Goal: Contribute content: Contribute content

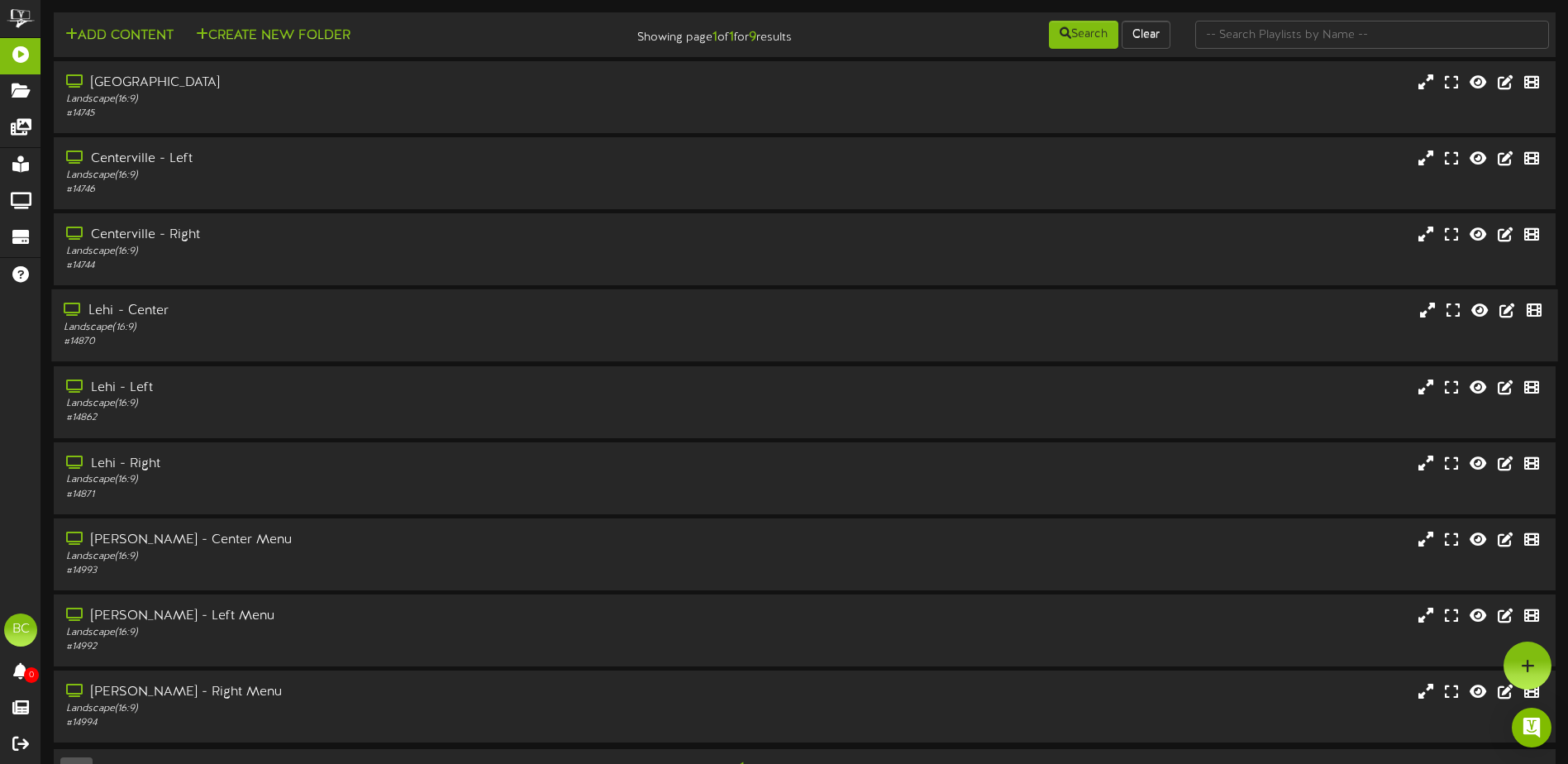
click at [132, 311] on div "Lehi - Center" at bounding box center [365, 311] width 602 height 19
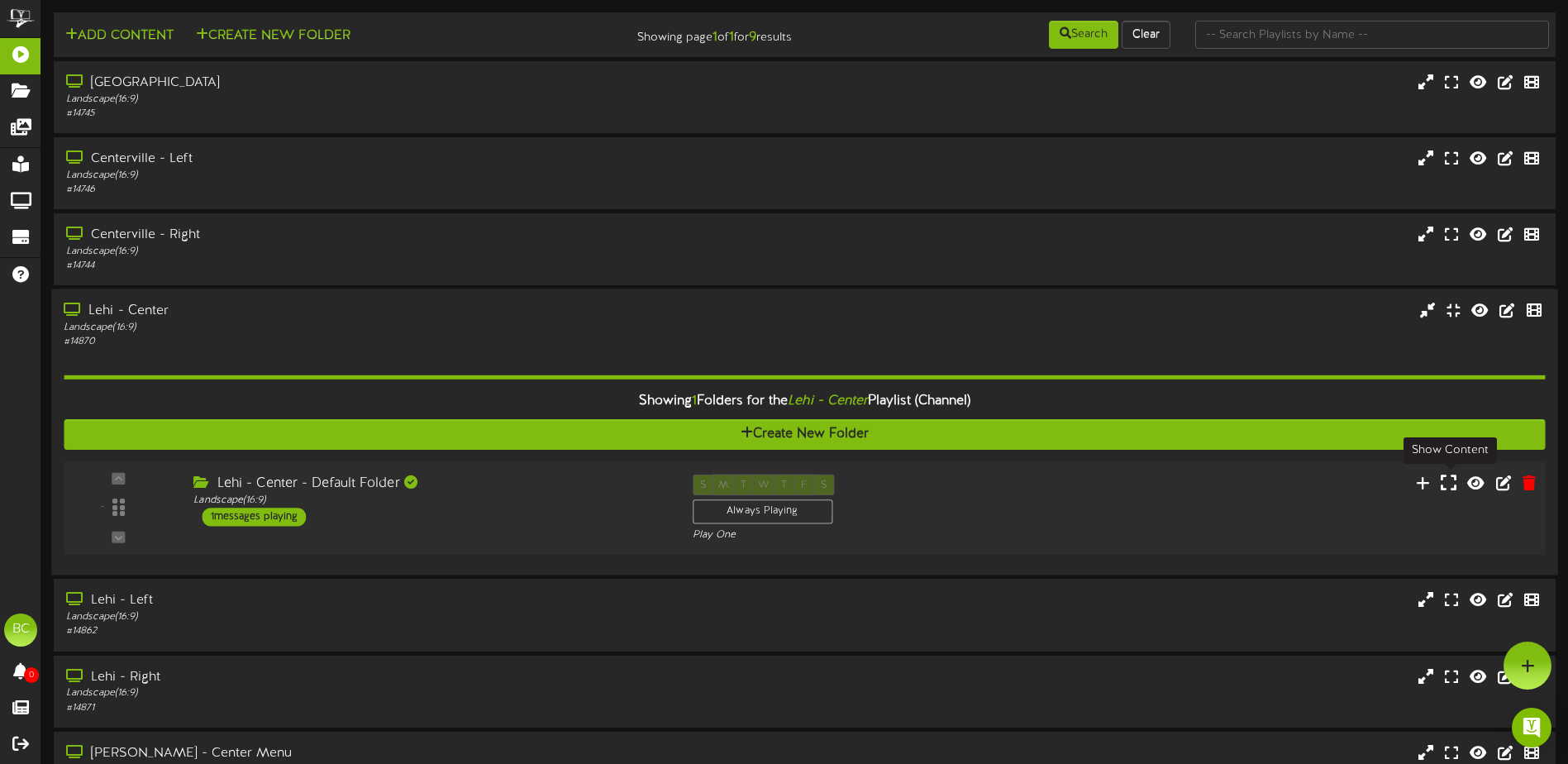
click at [1448, 485] on icon at bounding box center [1448, 483] width 16 height 18
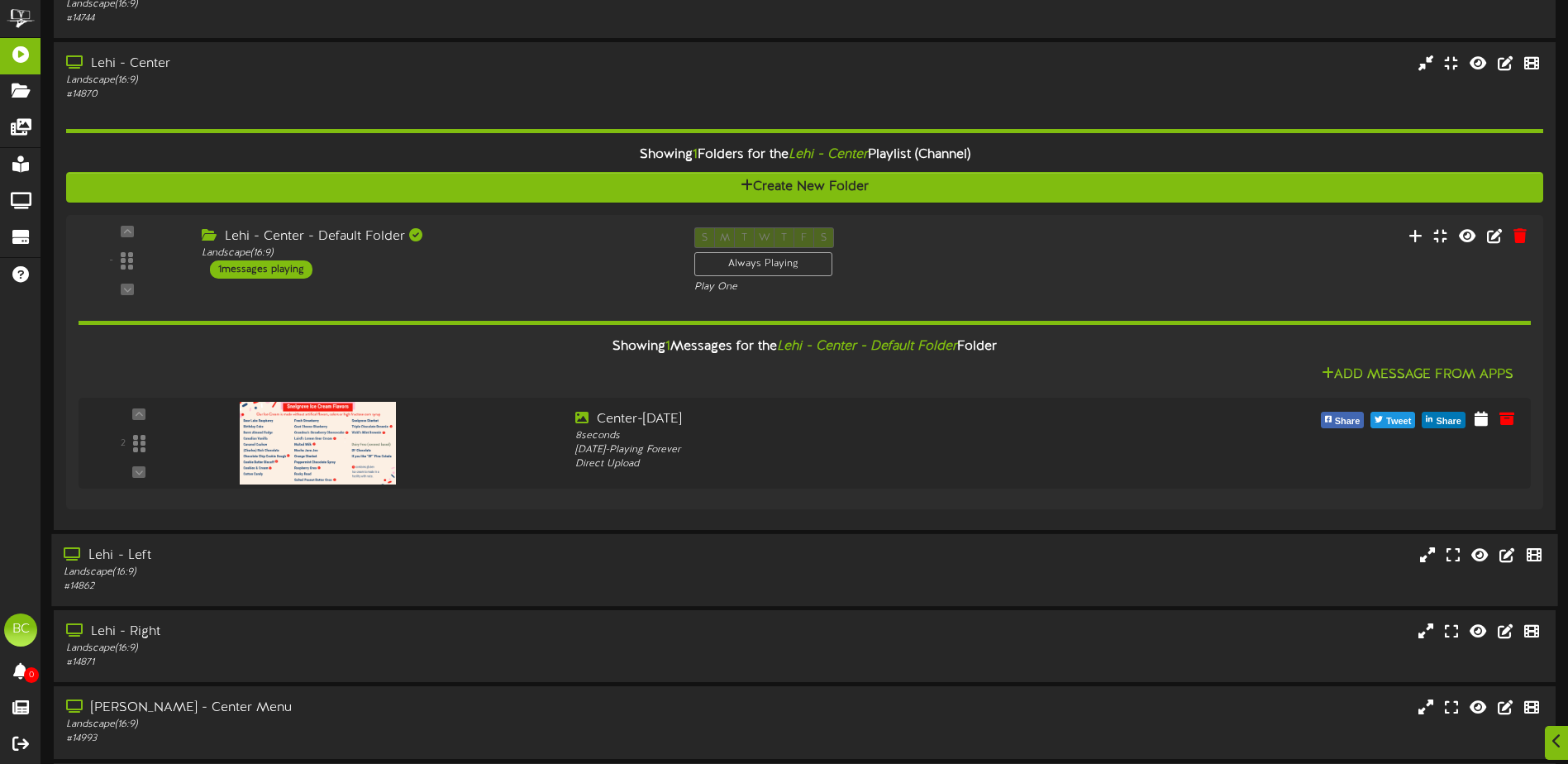
scroll to position [248, 0]
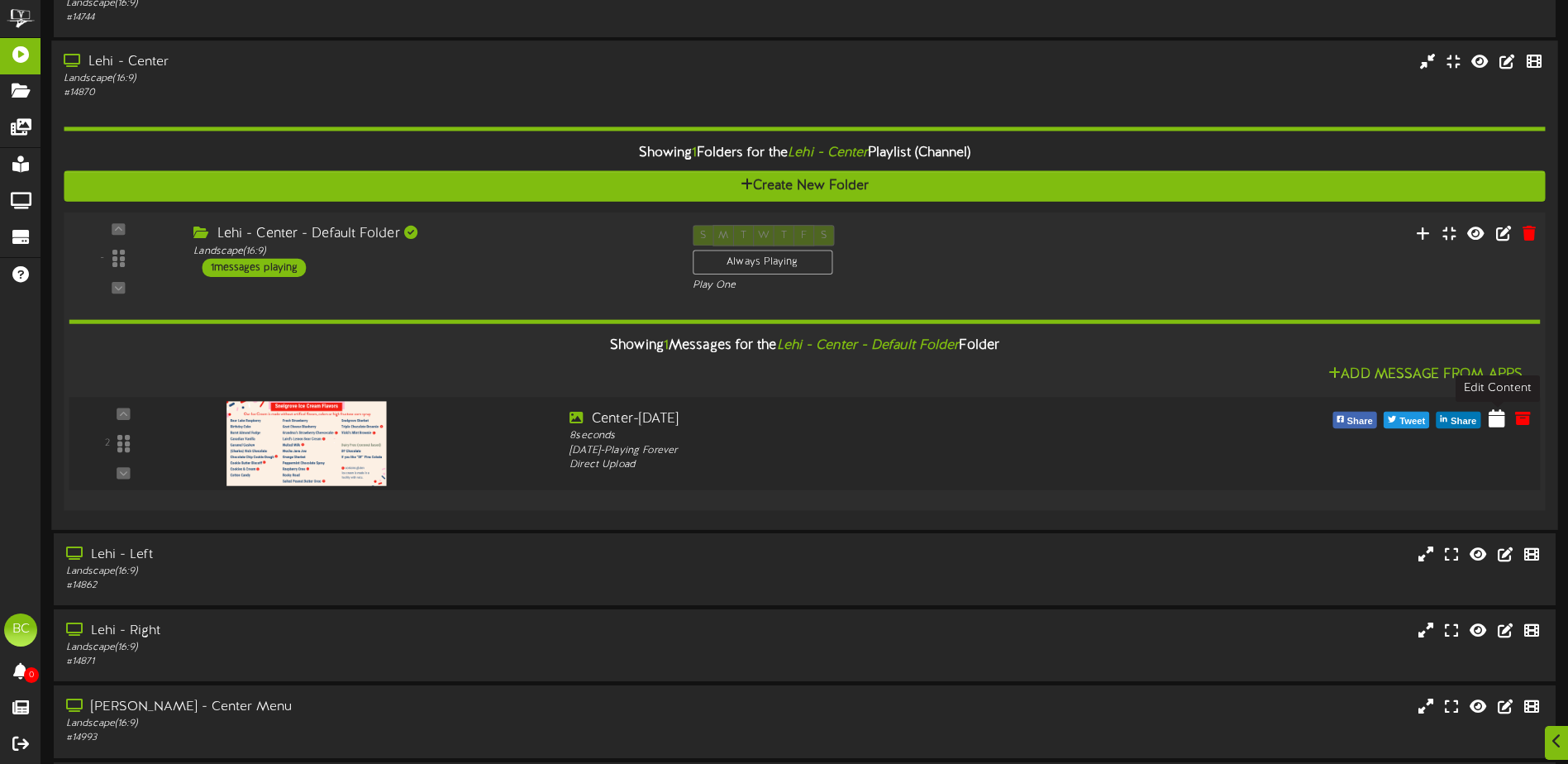
click at [1497, 421] on icon at bounding box center [1497, 417] width 17 height 18
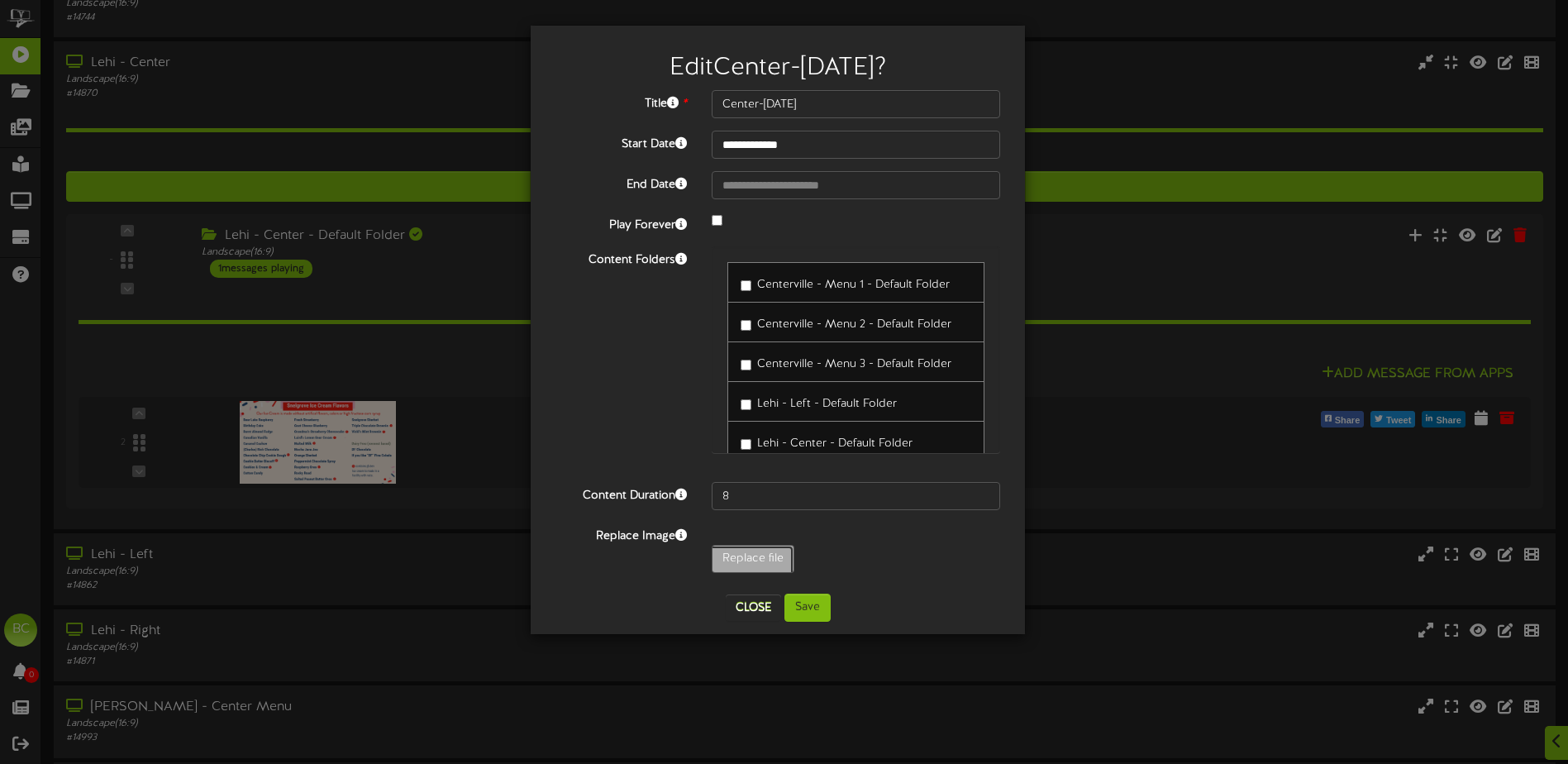
type input "**********"
type input "IceCreamFlavorsIndoorScreen2025-09withoutNEW"
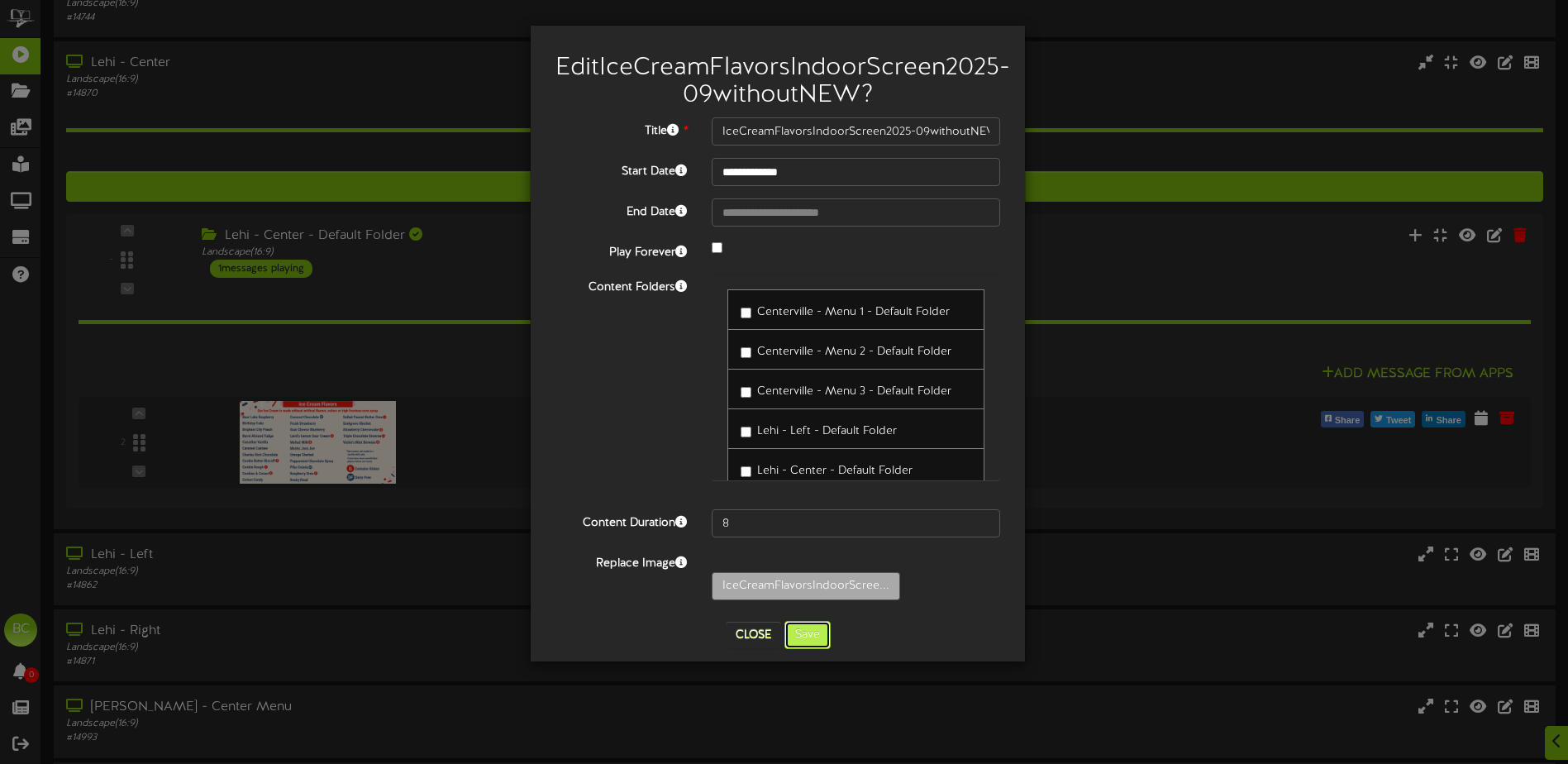
click at [816, 649] on button "Save" at bounding box center [807, 635] width 46 height 28
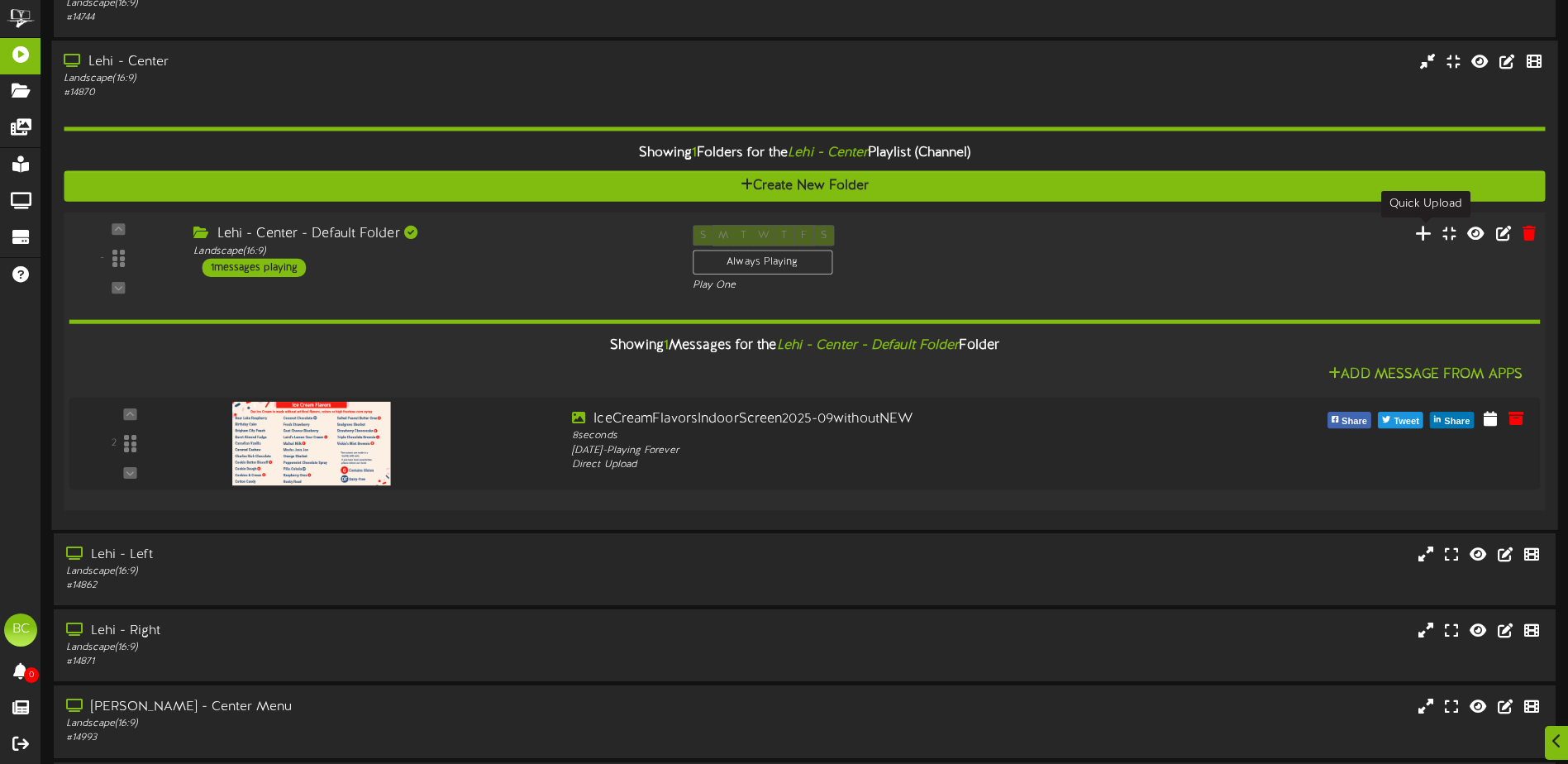
click at [1427, 236] on icon at bounding box center [1424, 233] width 17 height 18
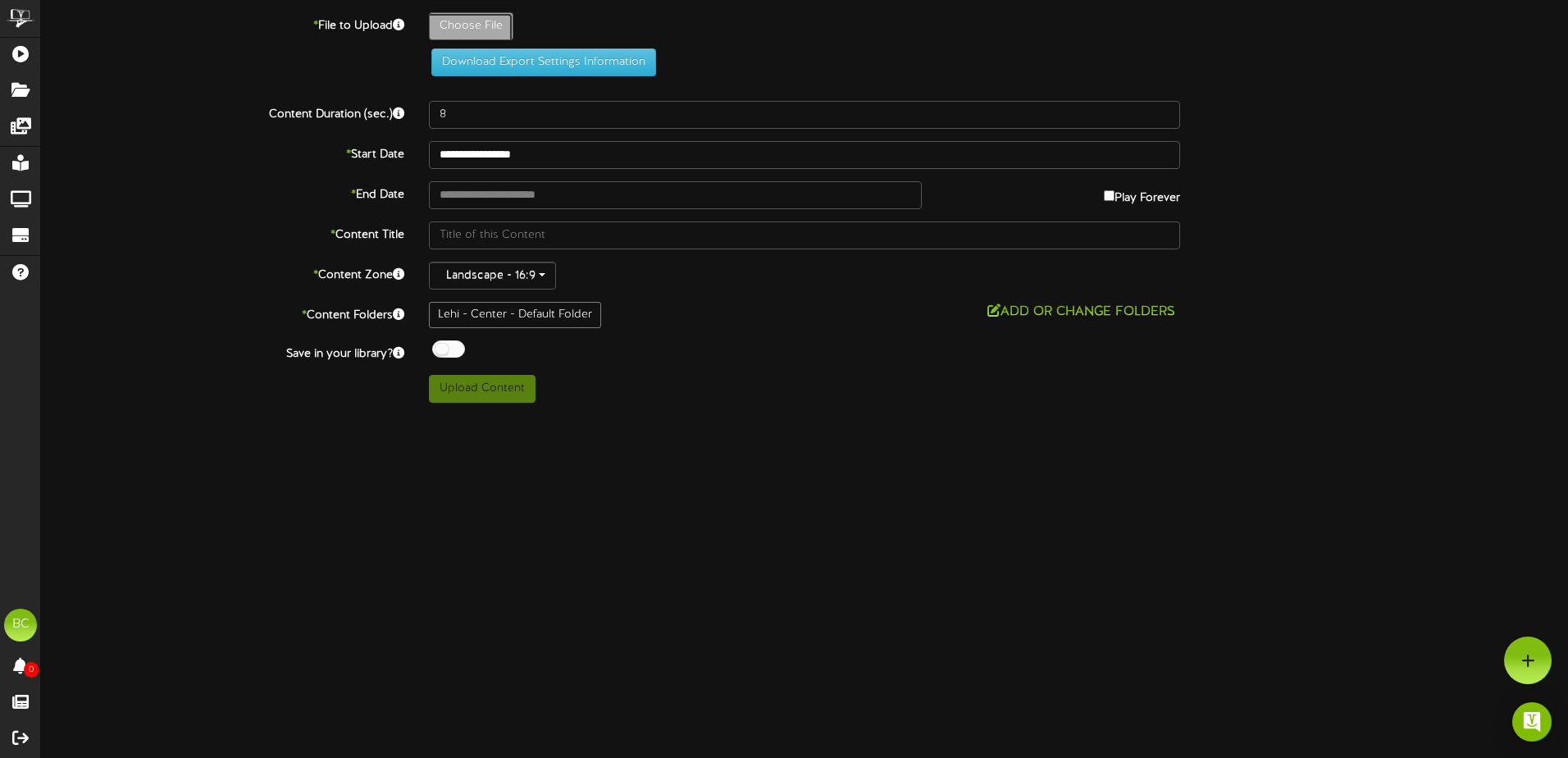
type input "**********"
type input "IceCreamFlavorsIndoorScreen2025-09"
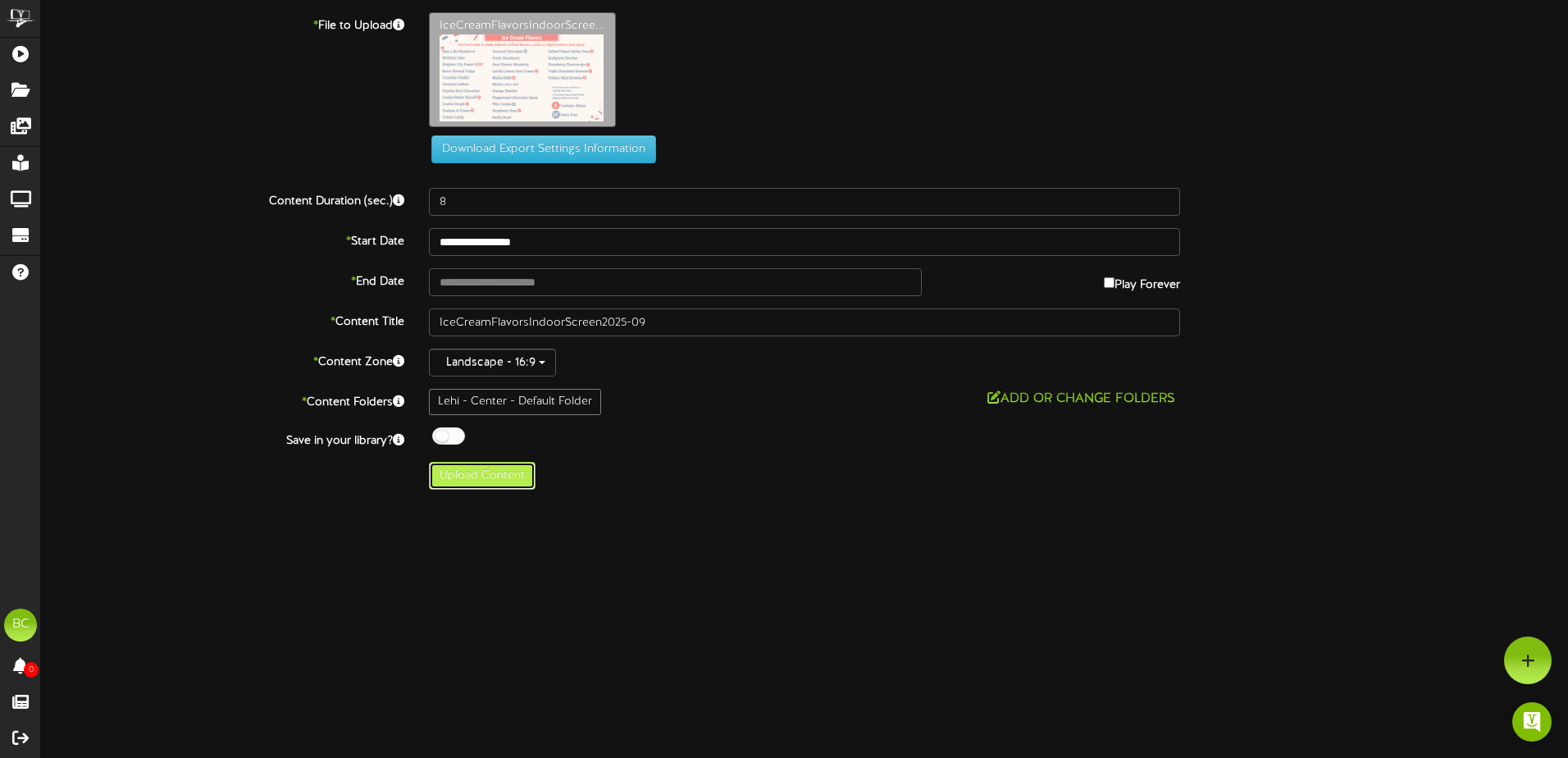
click at [502, 477] on button "Upload Content" at bounding box center [482, 476] width 107 height 28
type input "**********"
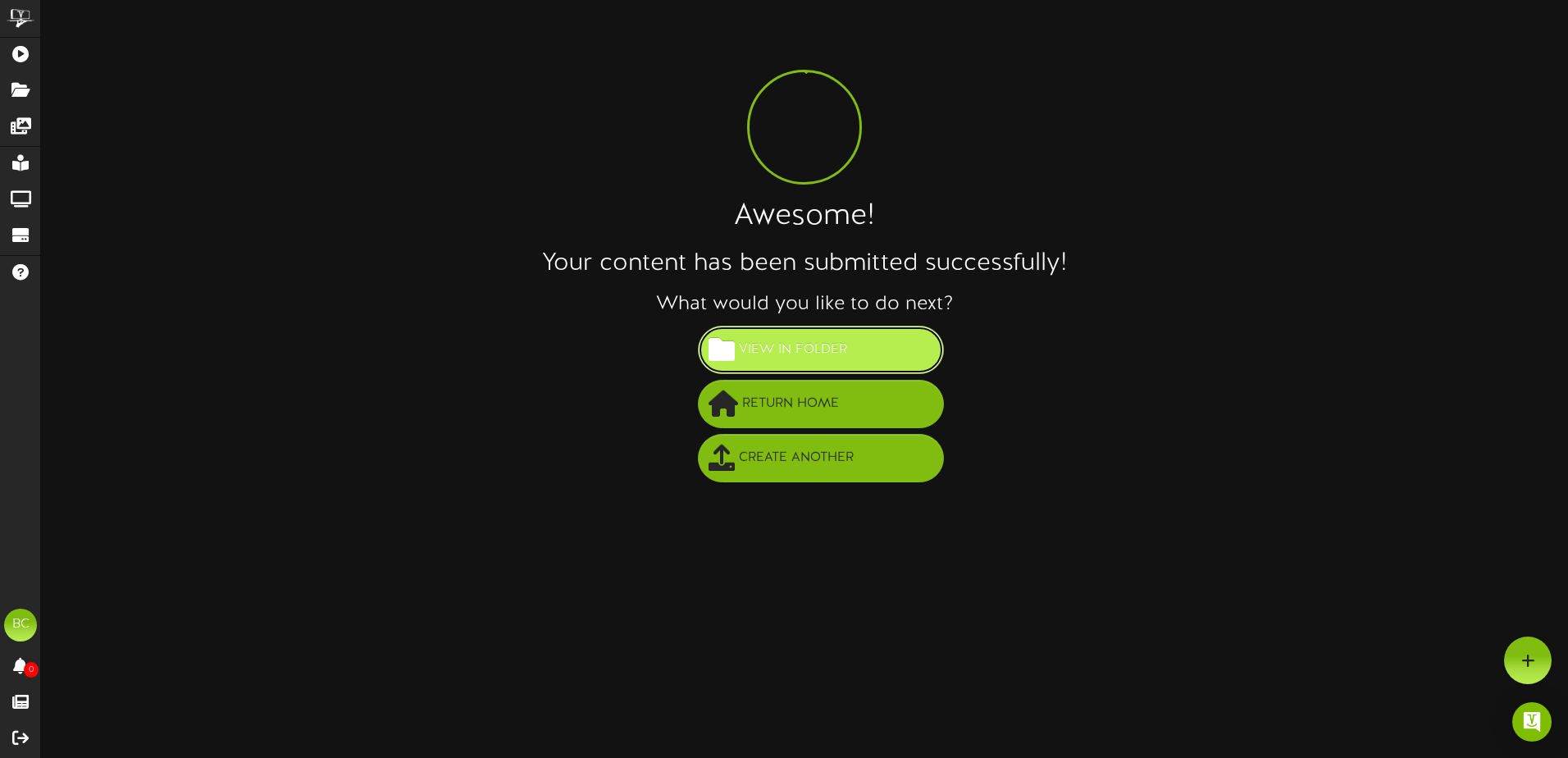
click at [804, 346] on span "View in Folder" at bounding box center [793, 349] width 116 height 27
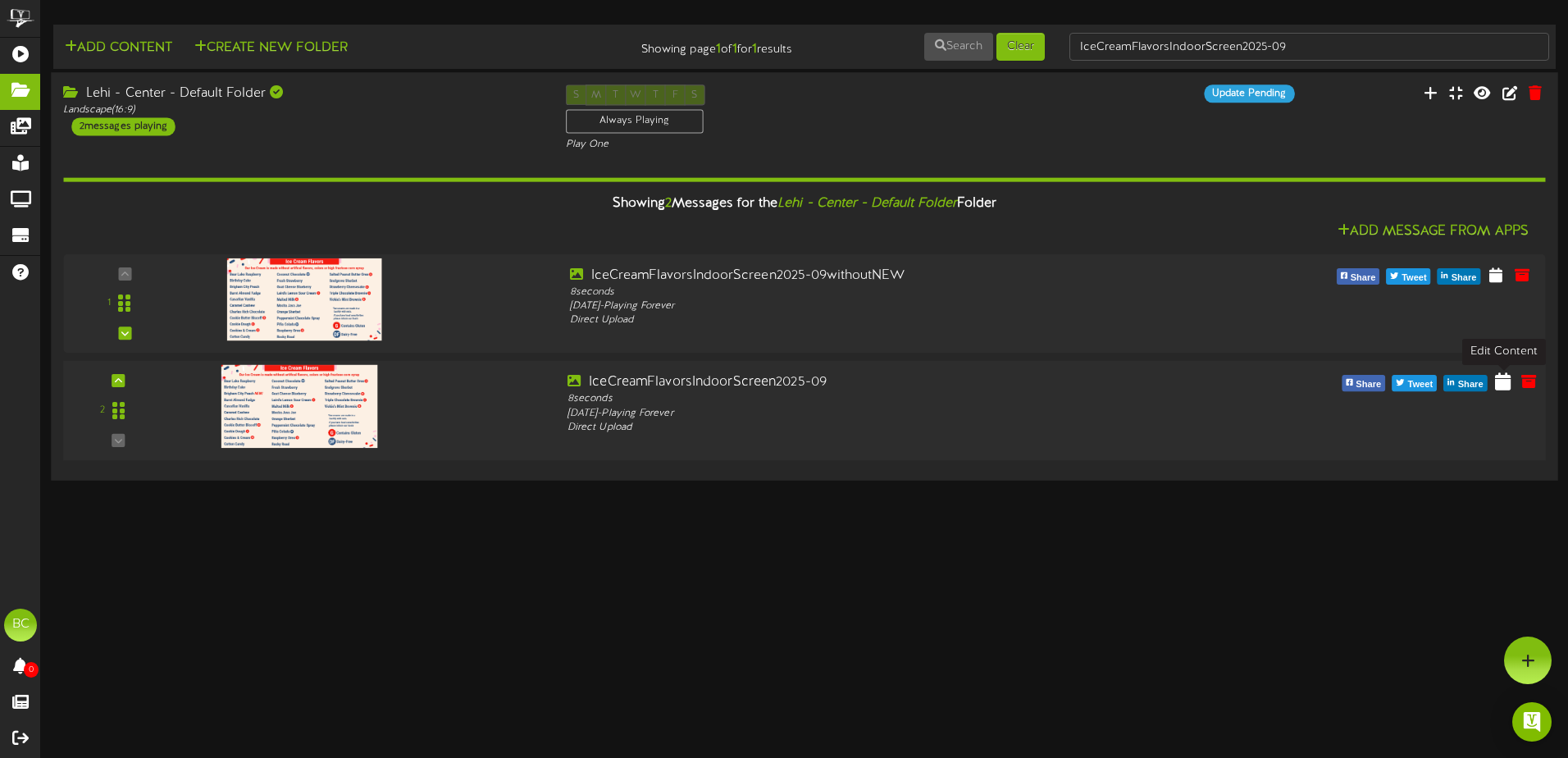
click at [1505, 384] on icon at bounding box center [1502, 380] width 16 height 18
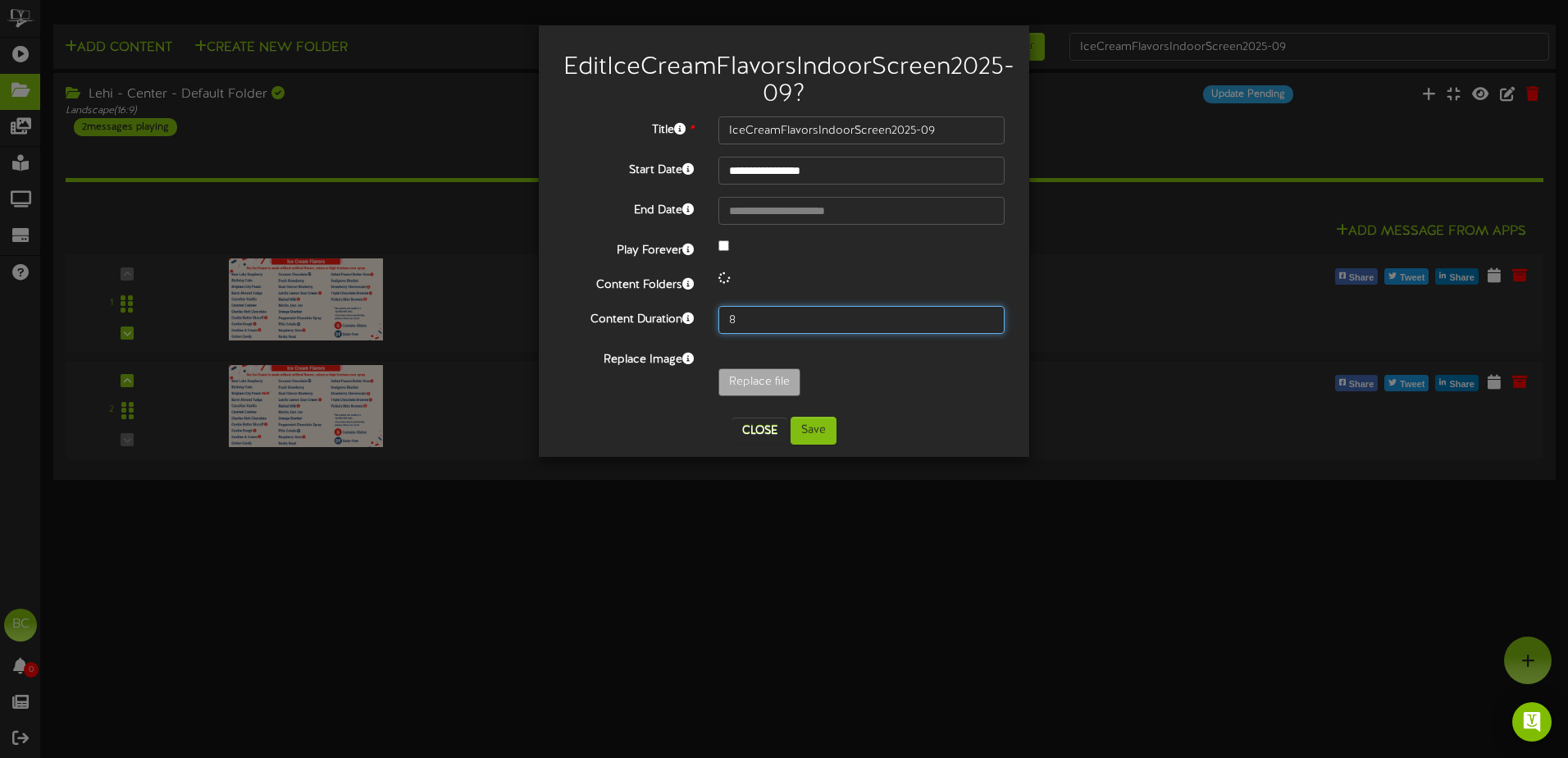
drag, startPoint x: 779, startPoint y: 351, endPoint x: 681, endPoint y: 356, distance: 98.1
click at [681, 333] on div "Content Duration 8" at bounding box center [784, 320] width 466 height 28
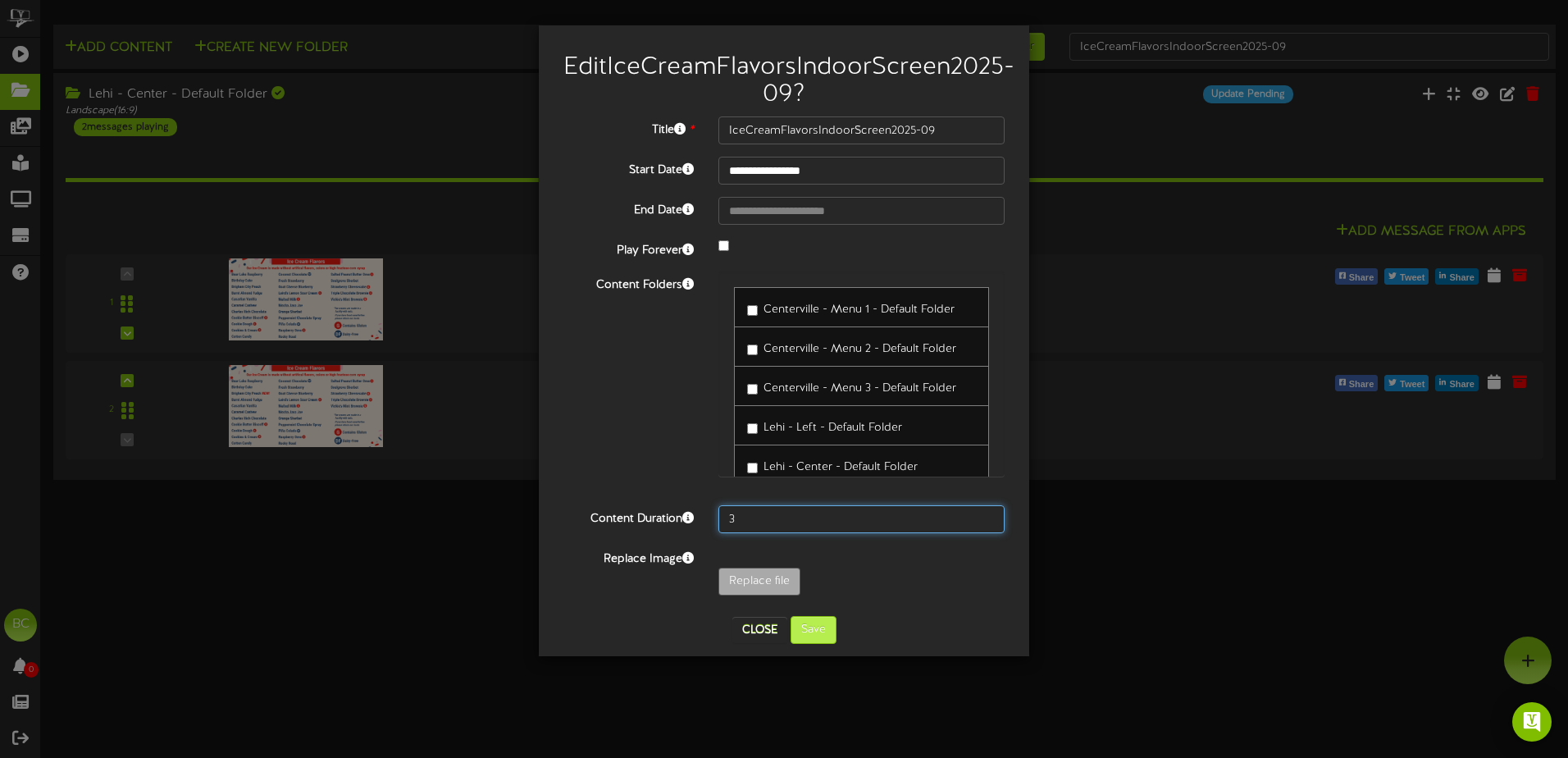
type input "3"
click at [816, 644] on button "Save" at bounding box center [813, 630] width 46 height 28
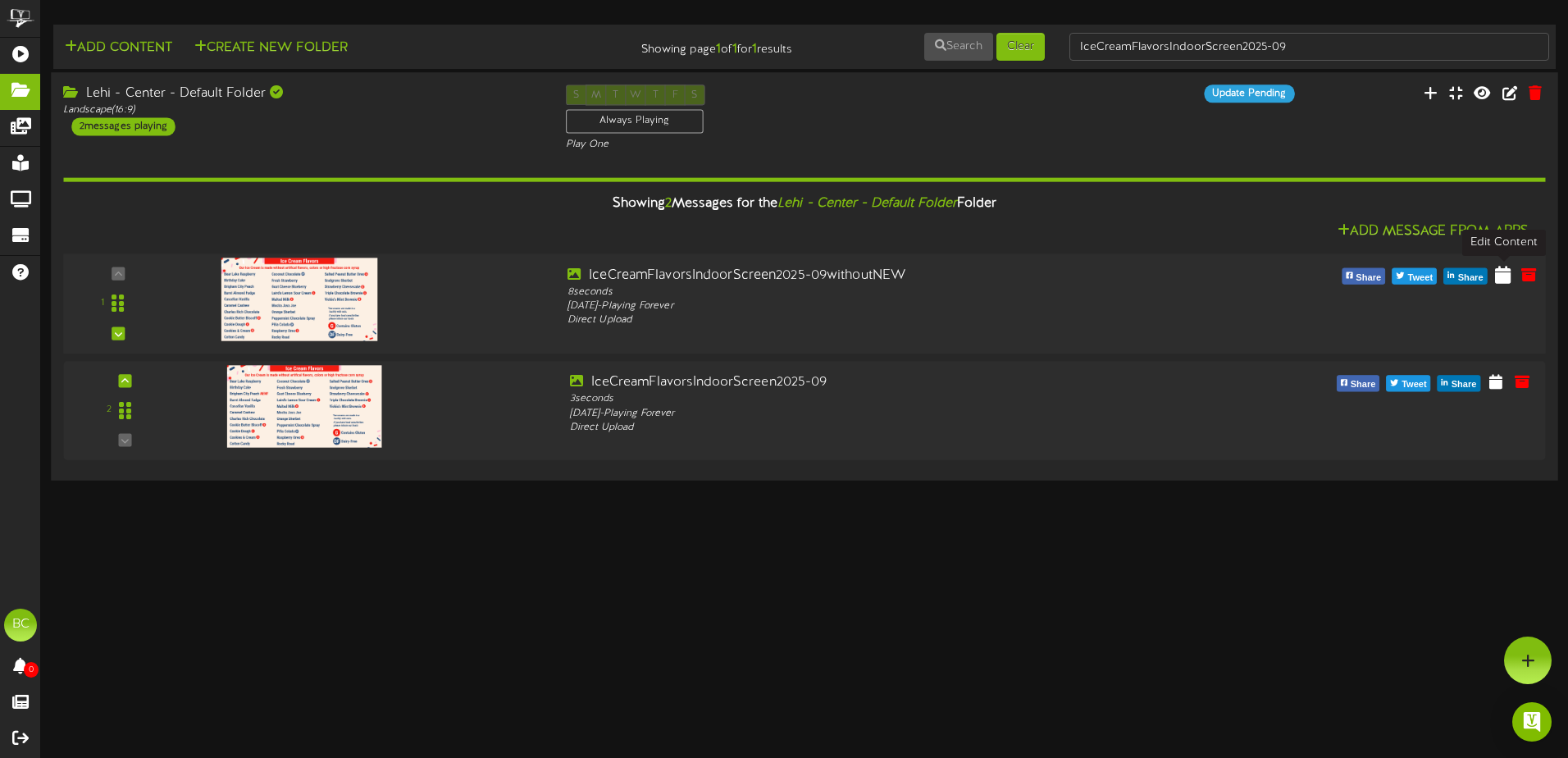
click at [1504, 276] on icon at bounding box center [1502, 274] width 16 height 18
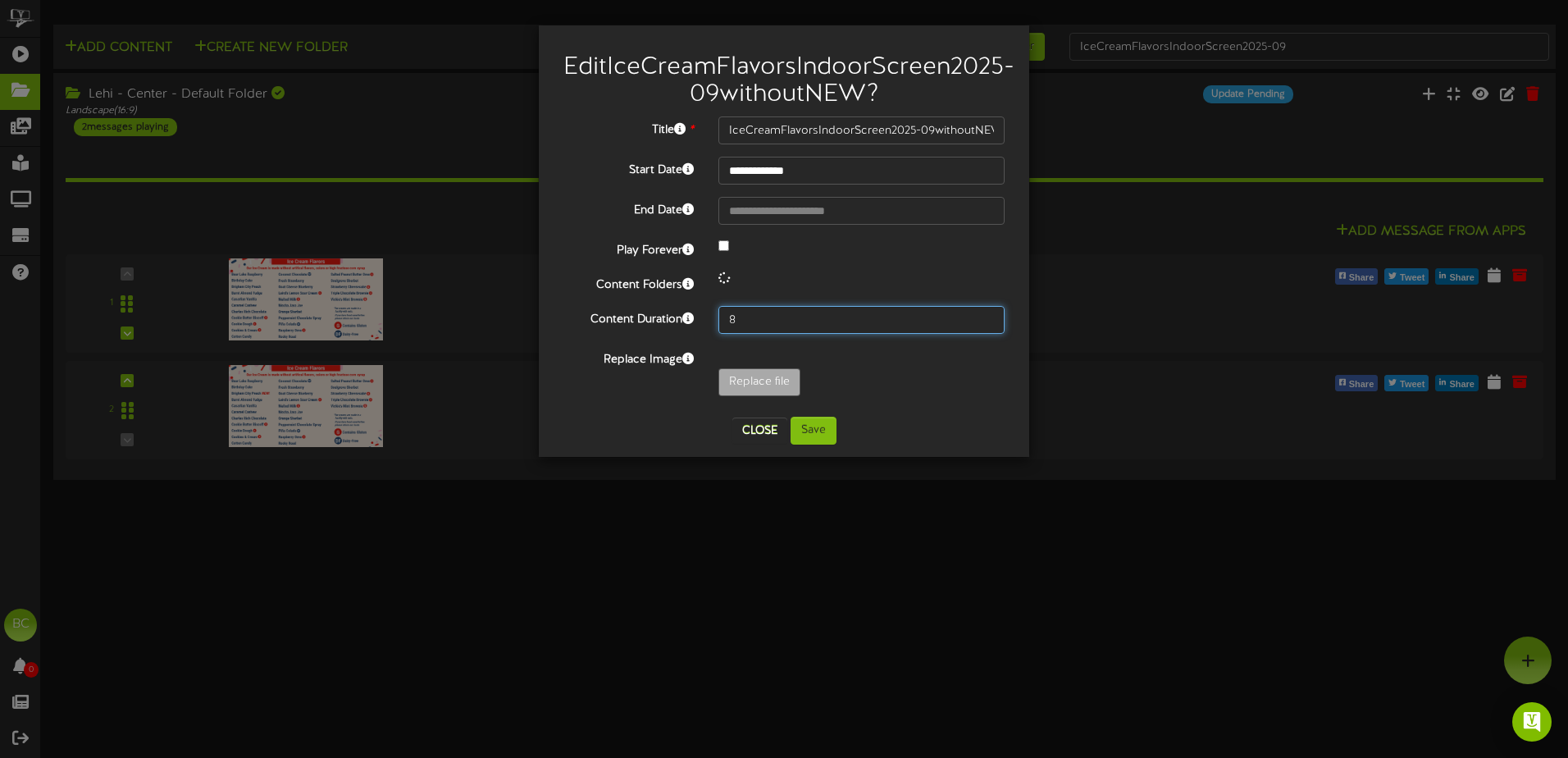
drag, startPoint x: 768, startPoint y: 346, endPoint x: 706, endPoint y: 350, distance: 62.1
click at [703, 333] on div "Content Duration 8" at bounding box center [784, 320] width 466 height 28
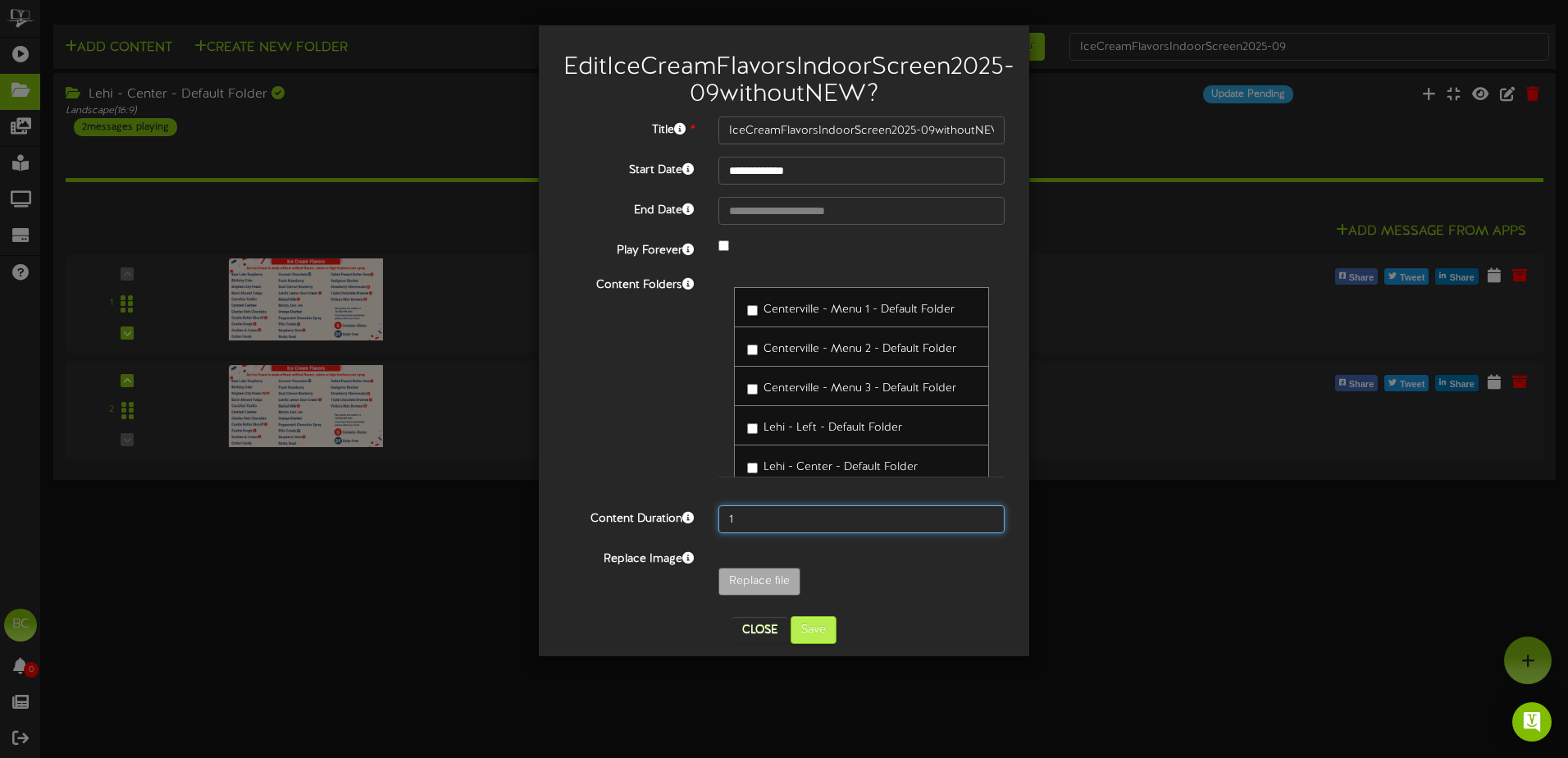
type input "1"
click at [813, 644] on button "Save" at bounding box center [813, 630] width 46 height 28
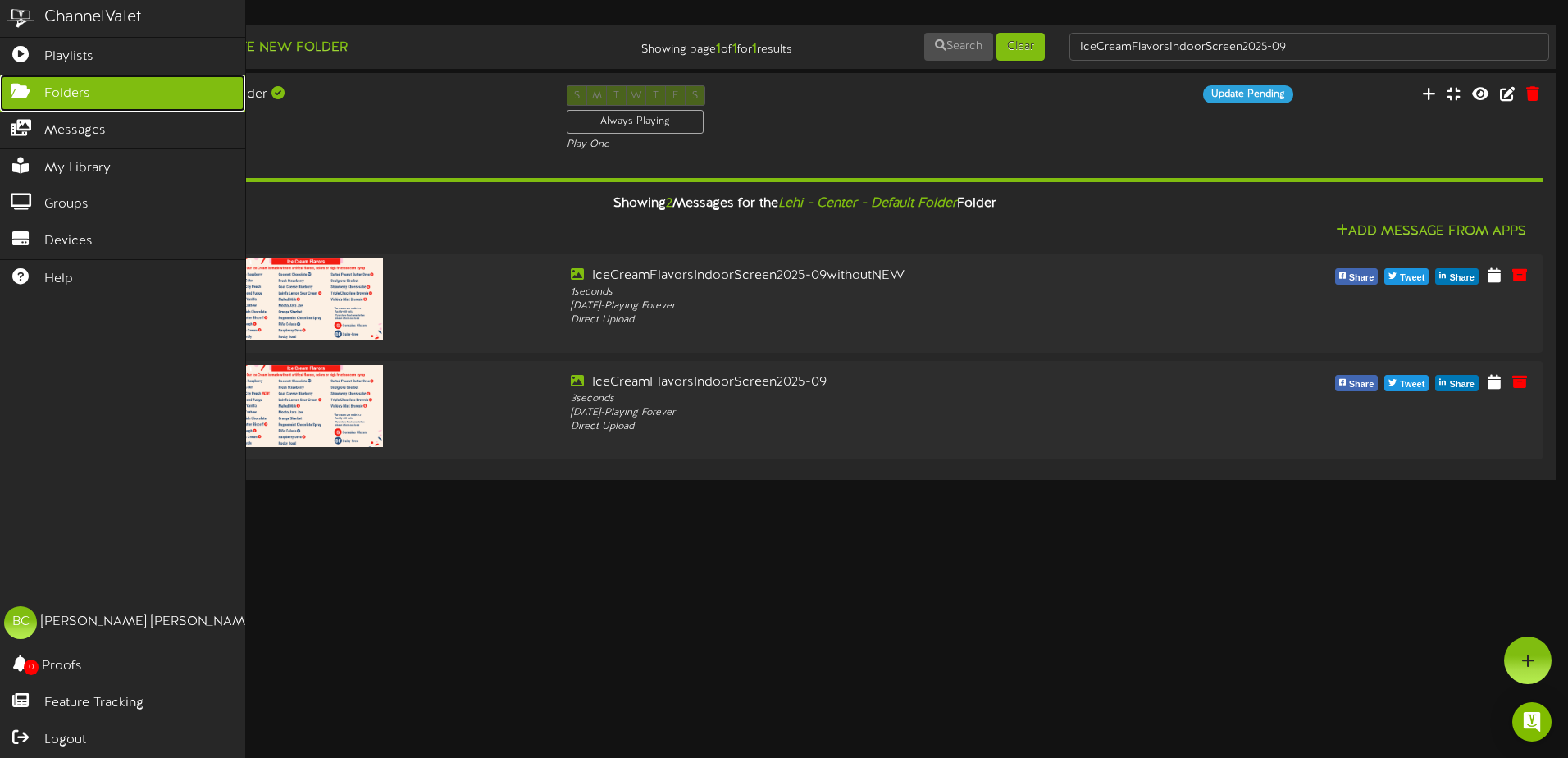
click at [16, 88] on icon at bounding box center [21, 89] width 41 height 12
click at [28, 58] on icon at bounding box center [21, 52] width 41 height 12
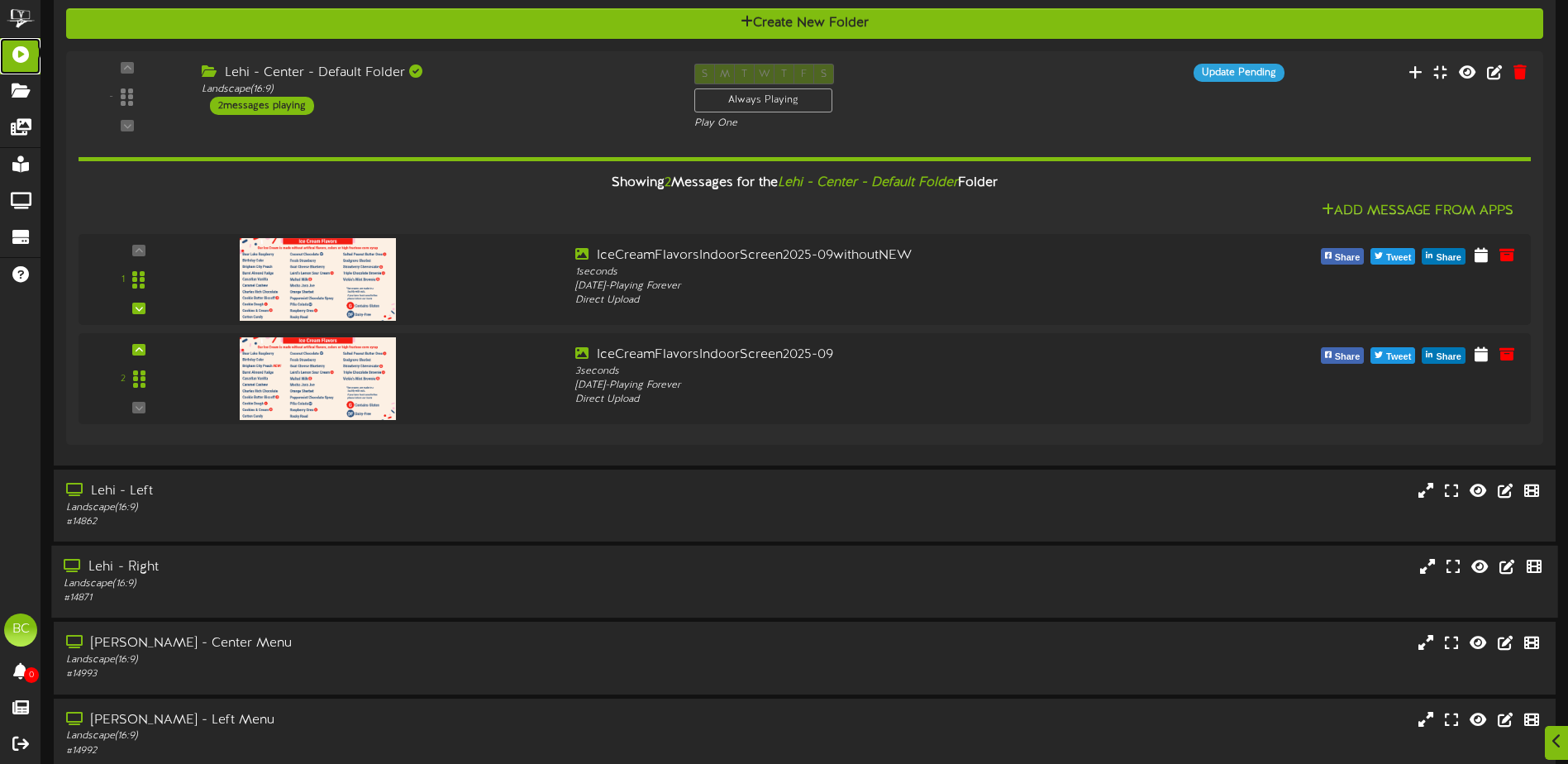
scroll to position [413, 0]
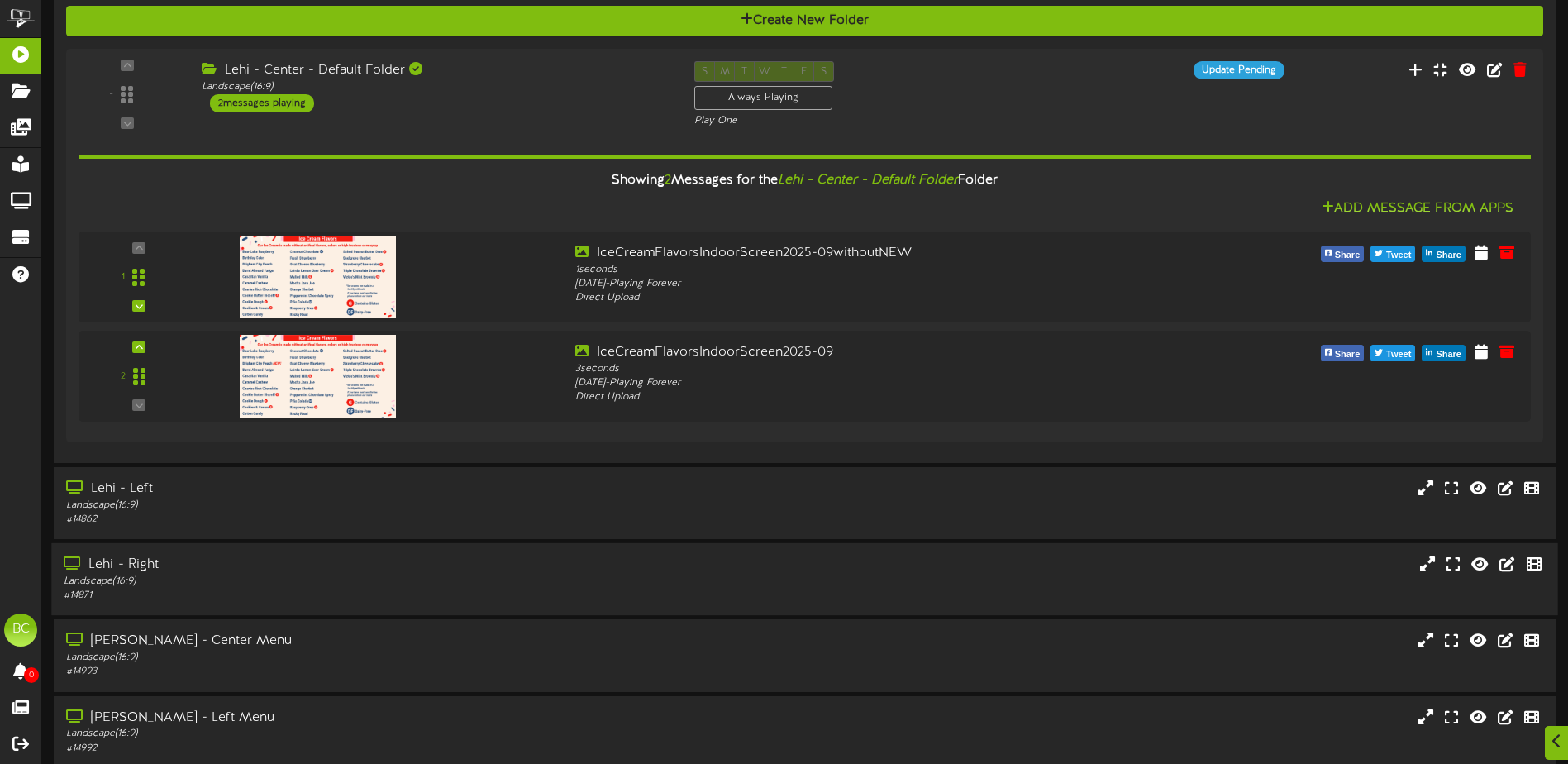
click at [160, 574] on div "Landscape ( 16:9 )" at bounding box center [365, 581] width 602 height 14
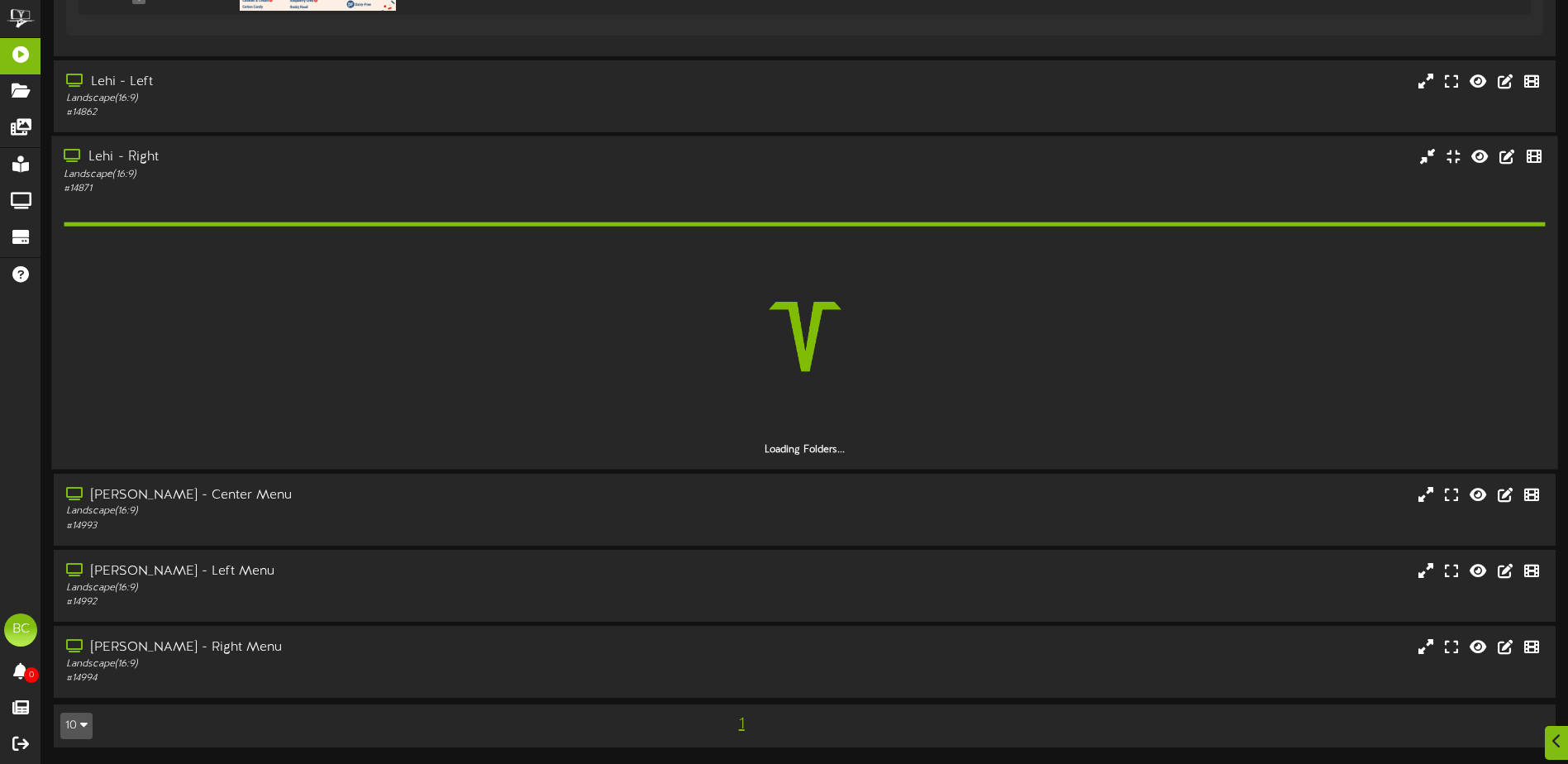
scroll to position [772, 0]
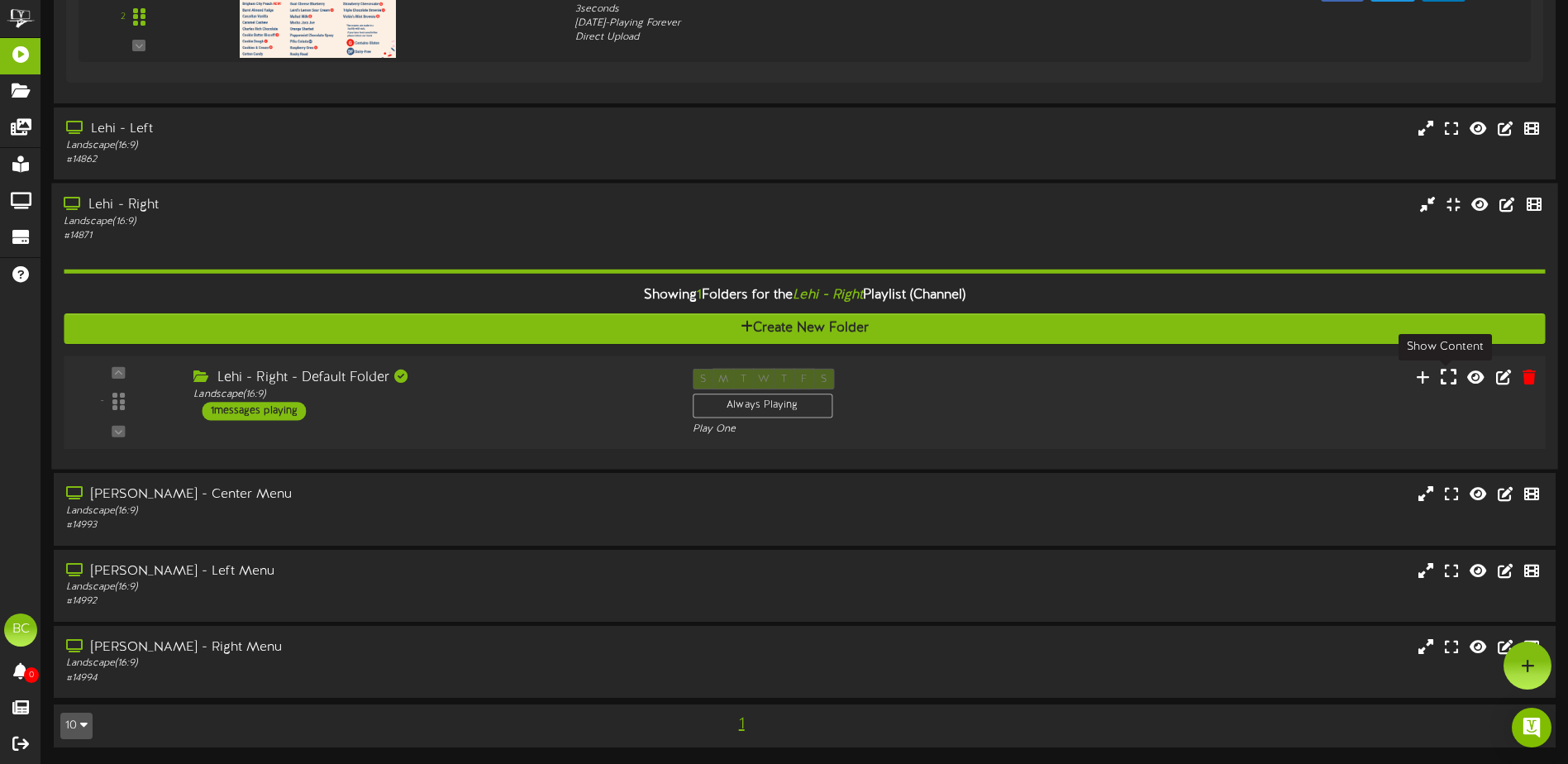
click at [1449, 377] on icon at bounding box center [1448, 376] width 16 height 18
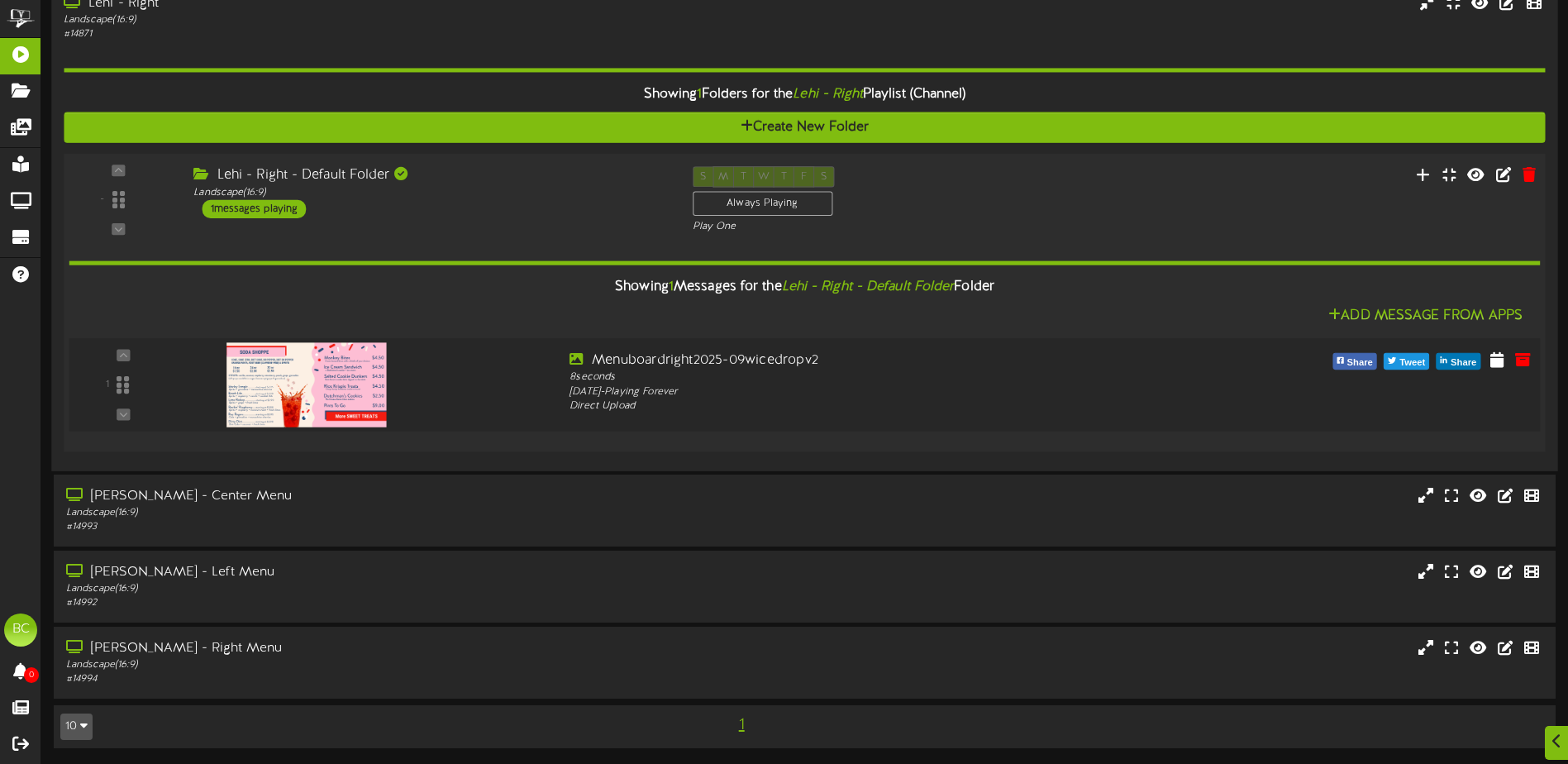
scroll to position [975, 0]
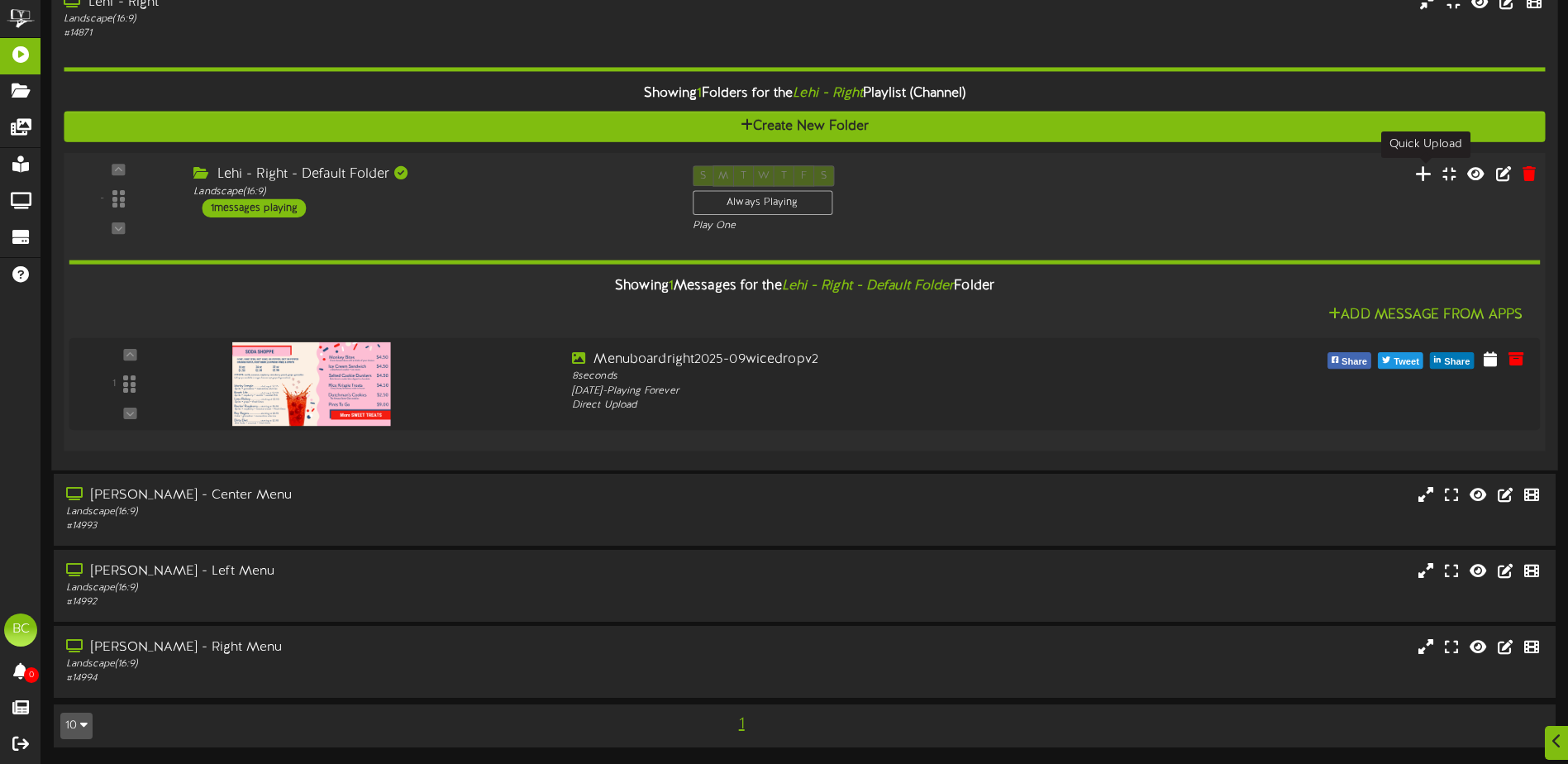
click at [1424, 175] on icon at bounding box center [1424, 173] width 17 height 18
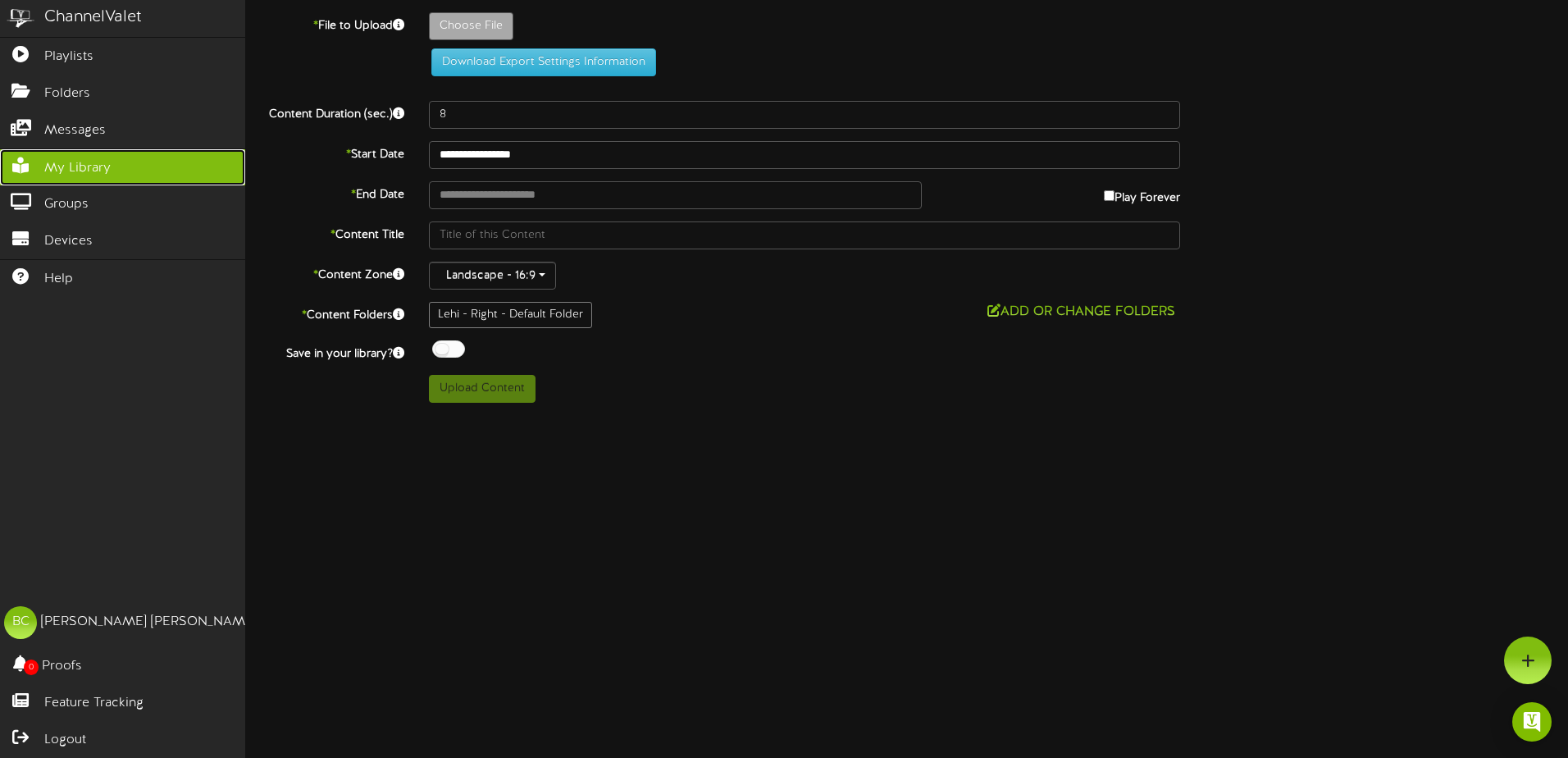
click at [37, 168] on link "My Library" at bounding box center [123, 167] width 245 height 37
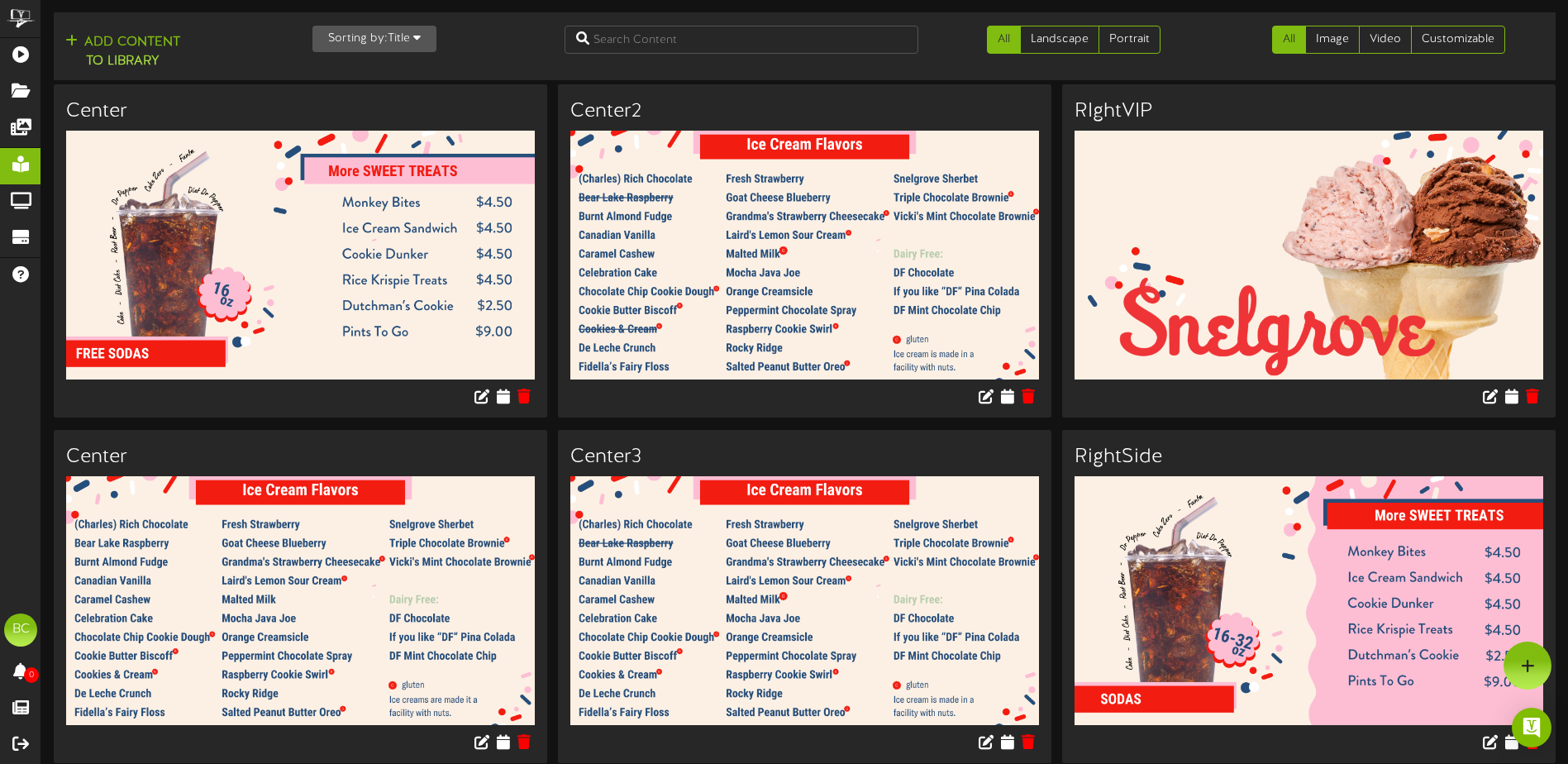
click at [387, 44] on button "Sorting by: Title" at bounding box center [374, 39] width 124 height 27
click at [374, 72] on div "Newest" at bounding box center [378, 71] width 130 height 25
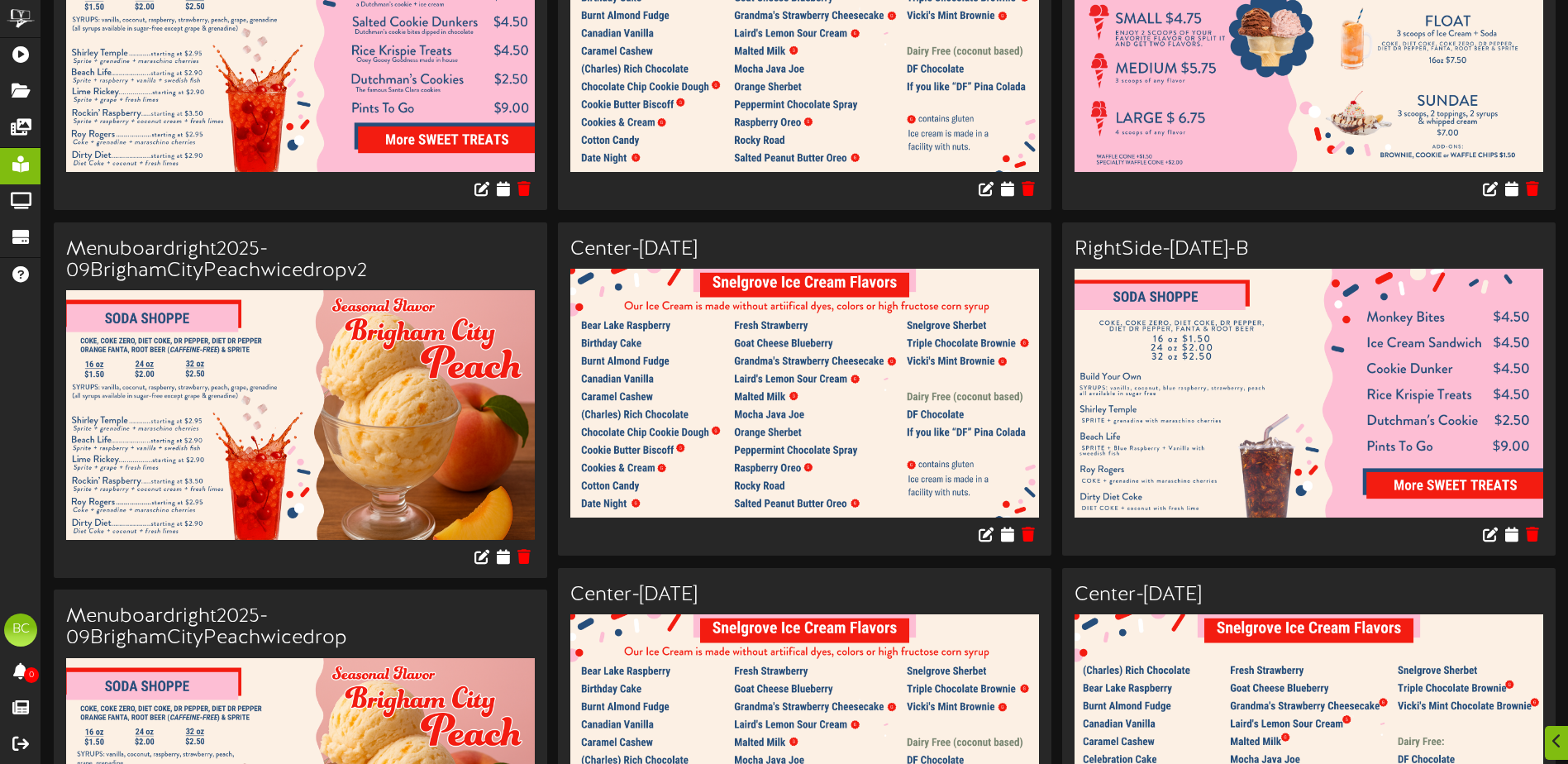
scroll to position [578, 0]
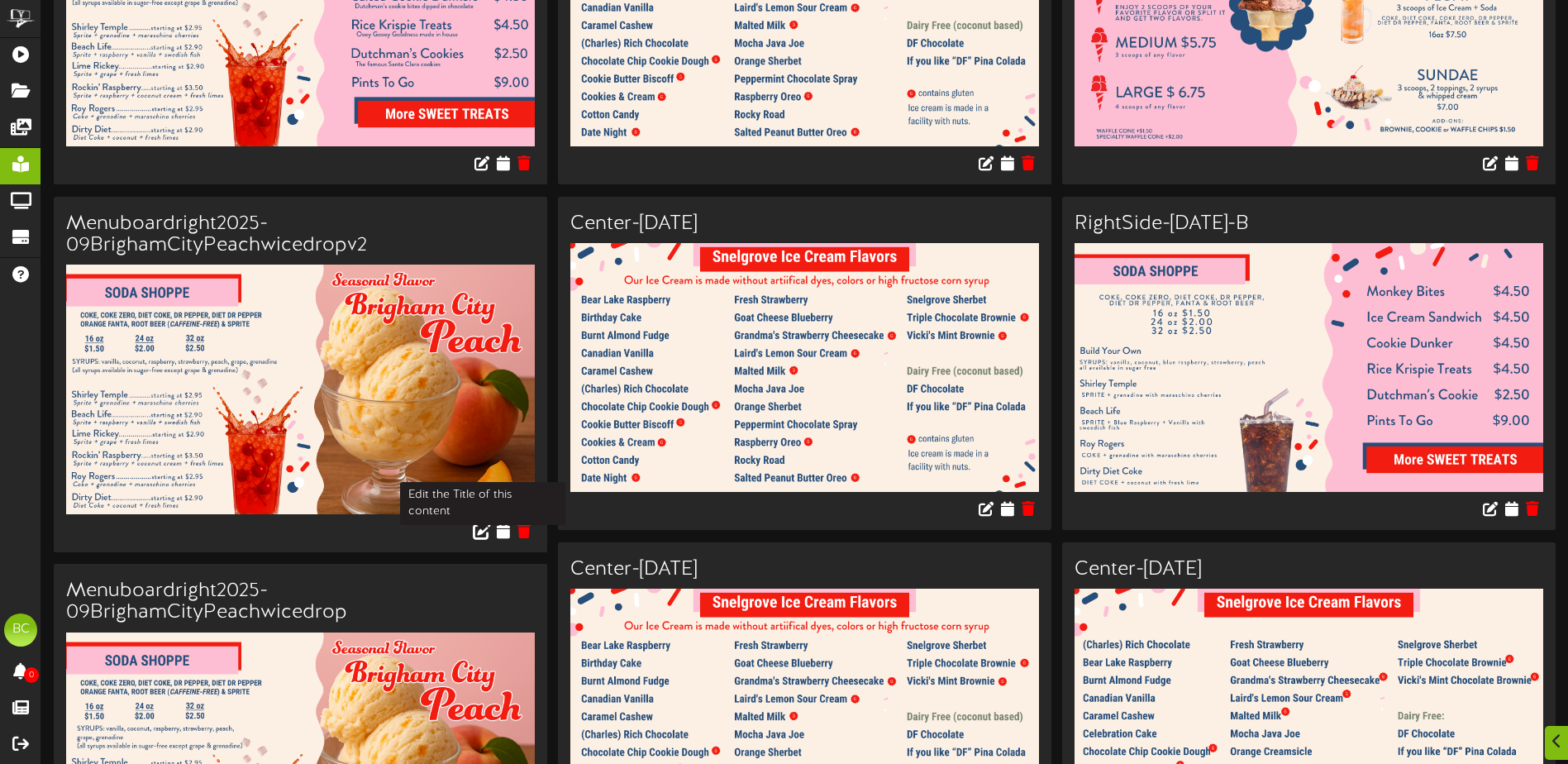
click at [482, 528] on icon at bounding box center [483, 530] width 18 height 18
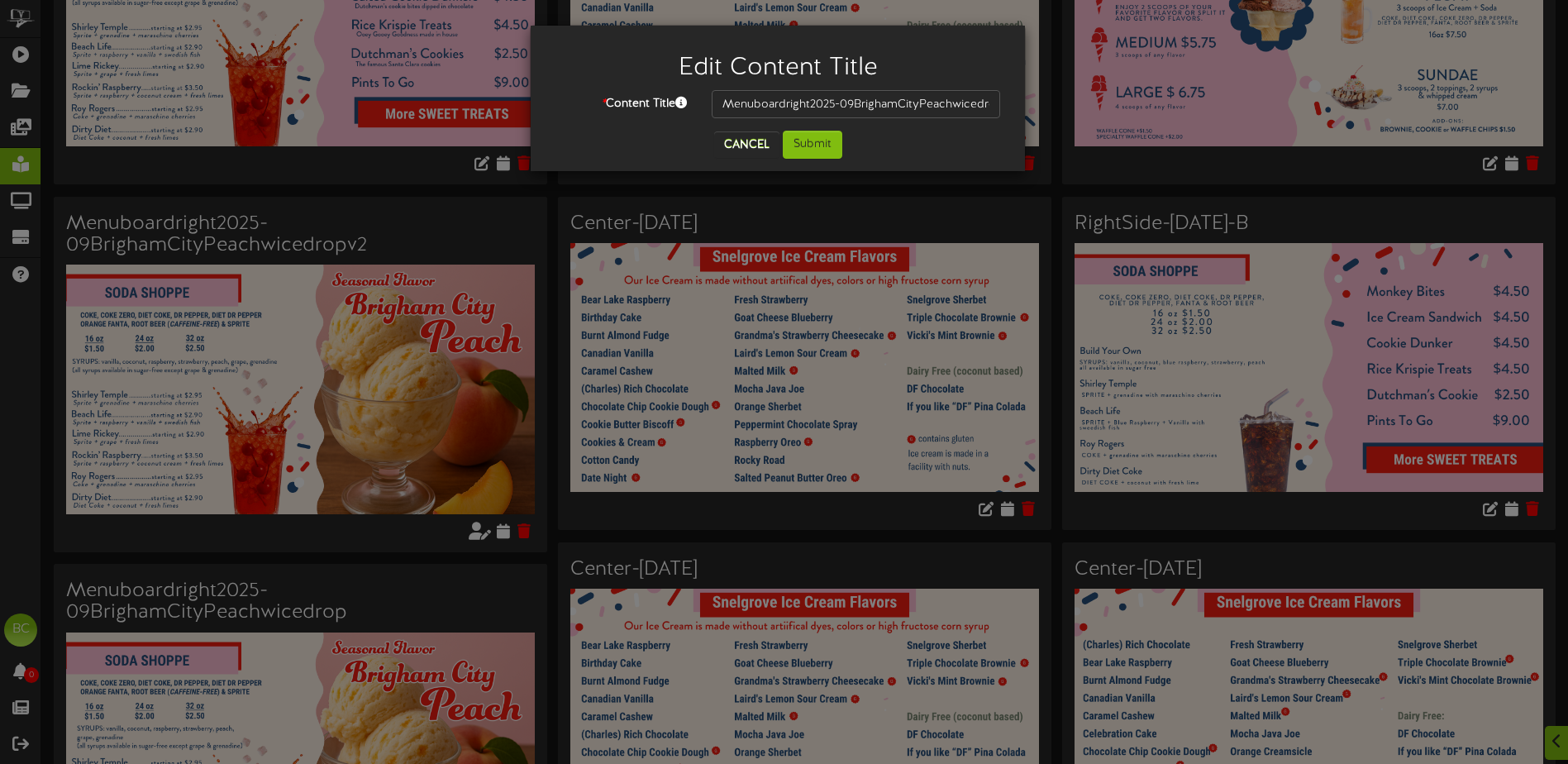
click at [494, 211] on div "Edit Content Title * Content Title Menuboardright2025-09BrighamCityPeachwicedro…" at bounding box center [784, 382] width 1568 height 764
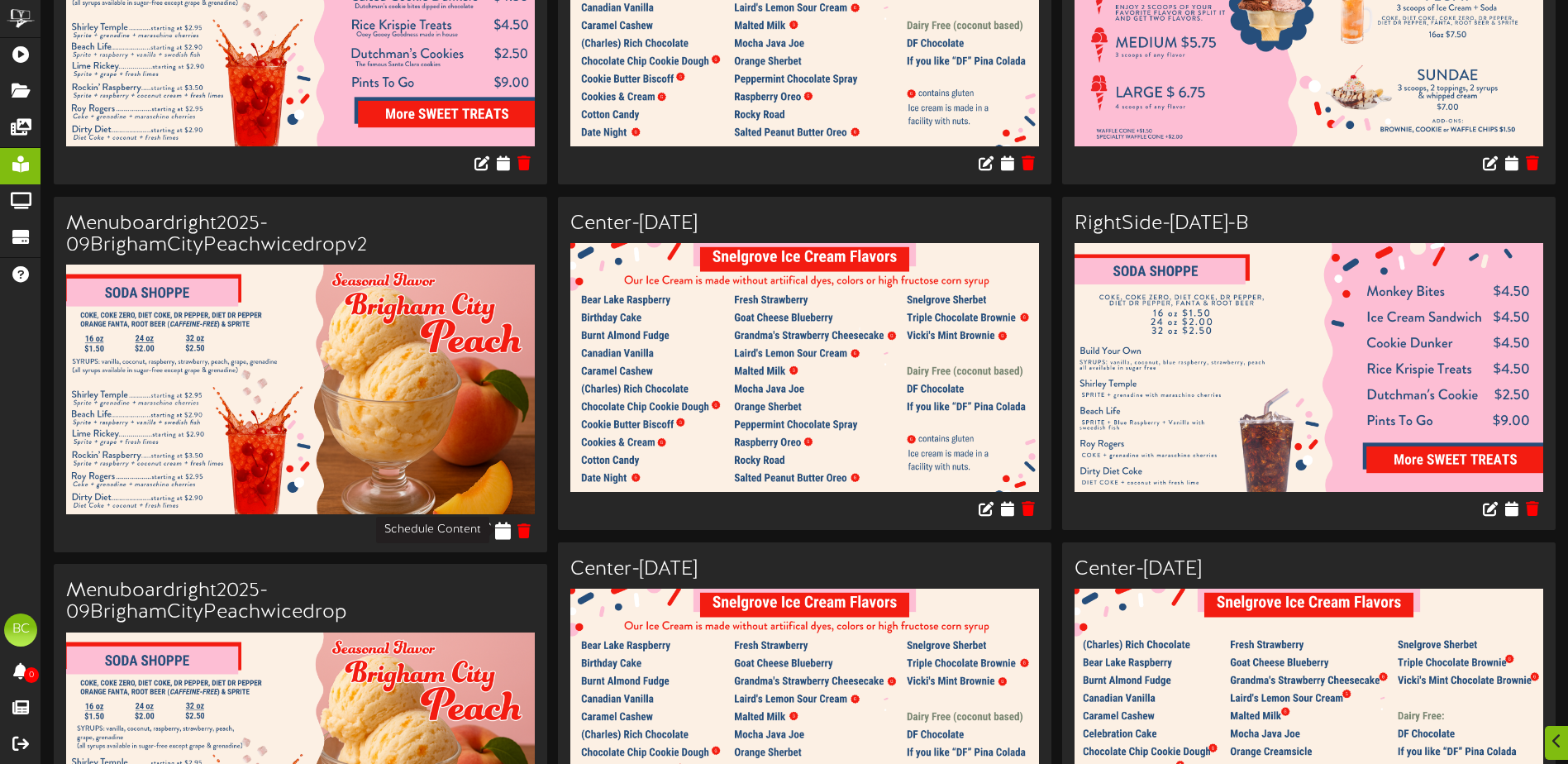
click at [502, 532] on icon at bounding box center [504, 530] width 16 height 18
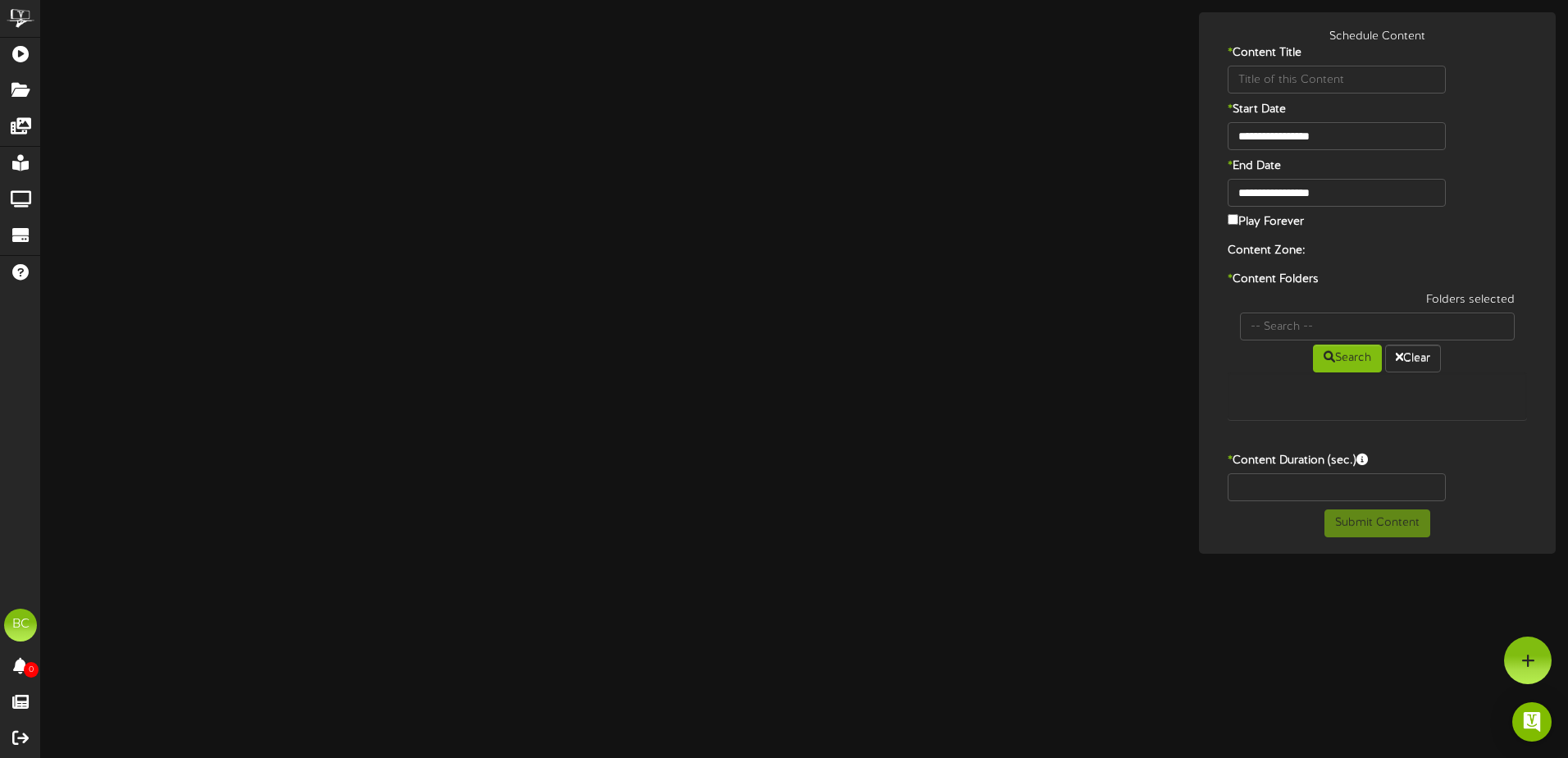
type input "Menuboardright2025-09BrighamCityPeachwicedropv2"
type input "8"
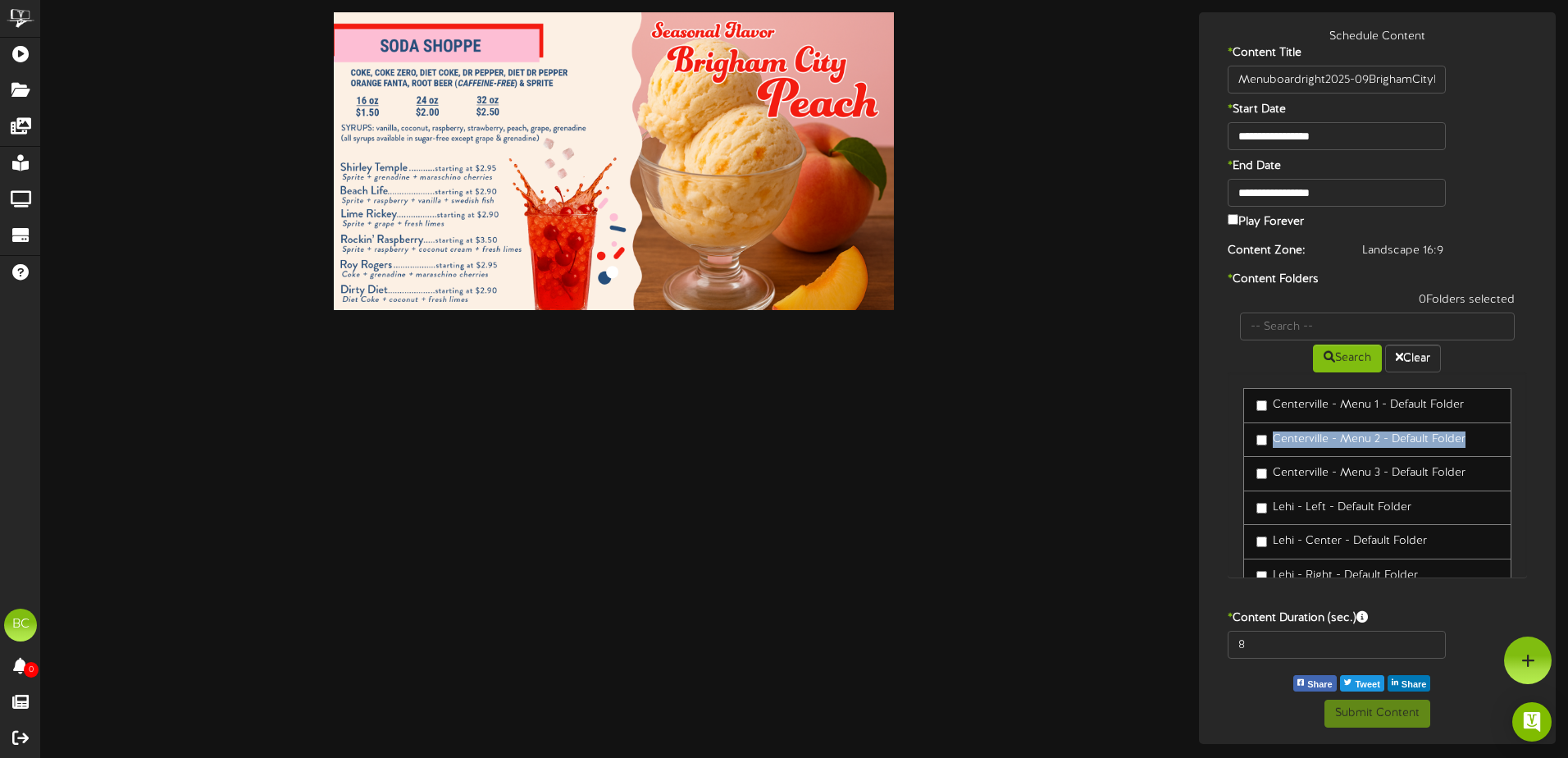
drag, startPoint x: 1526, startPoint y: 411, endPoint x: 1523, endPoint y: 433, distance: 22.2
click at [1523, 433] on div "Centerville - Menu 1 - Default Folder Centerville - [GEOGRAPHIC_DATA] 2 - Defau…" at bounding box center [1377, 474] width 300 height 205
click at [1528, 439] on div "0 Folders selected Search Clear [GEOGRAPHIC_DATA] - Menu 1 - Default Folder Cen…" at bounding box center [1377, 443] width 325 height 302
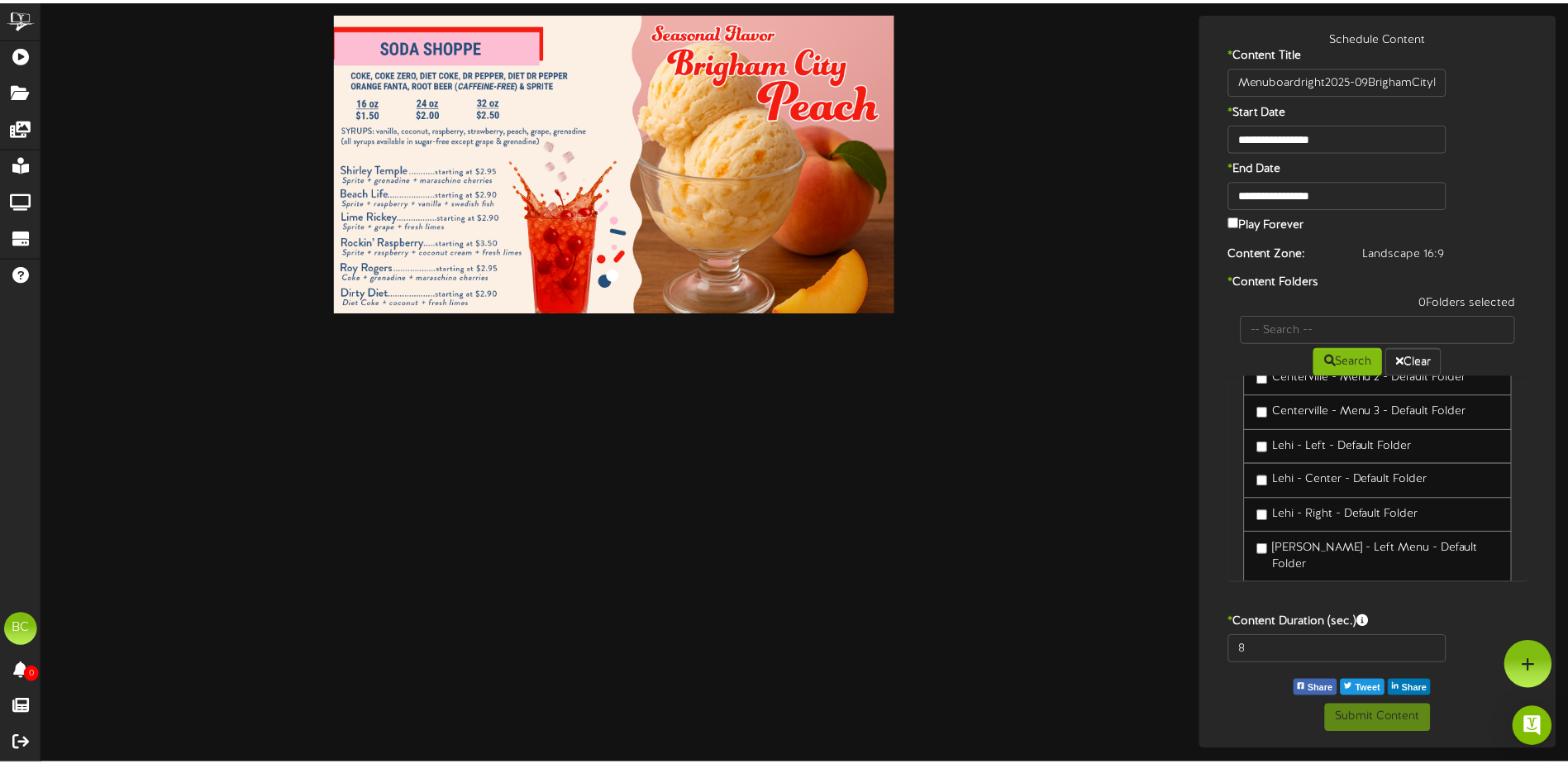
scroll to position [71, 0]
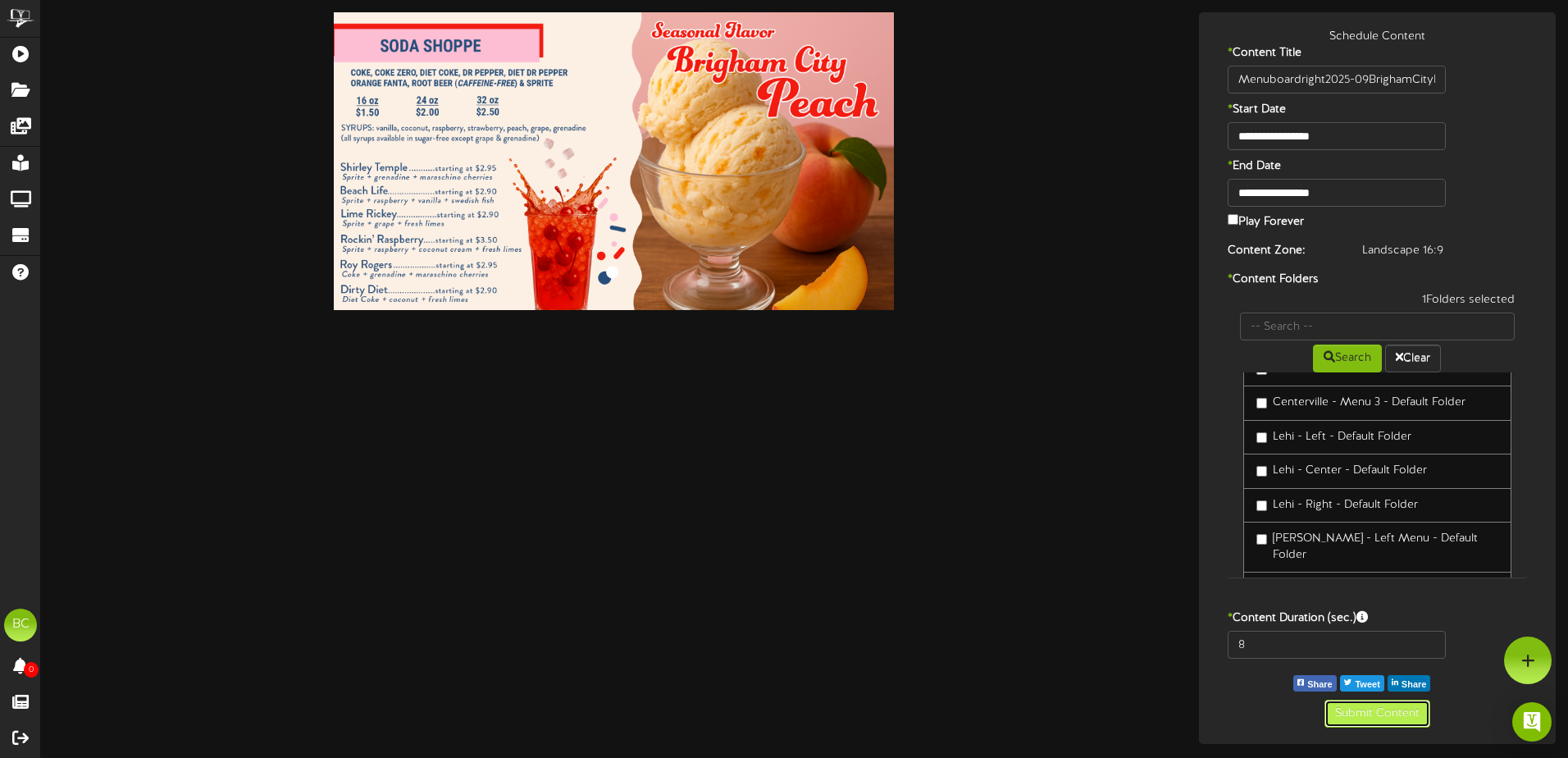
click at [1388, 714] on button "Submit Content" at bounding box center [1377, 714] width 106 height 28
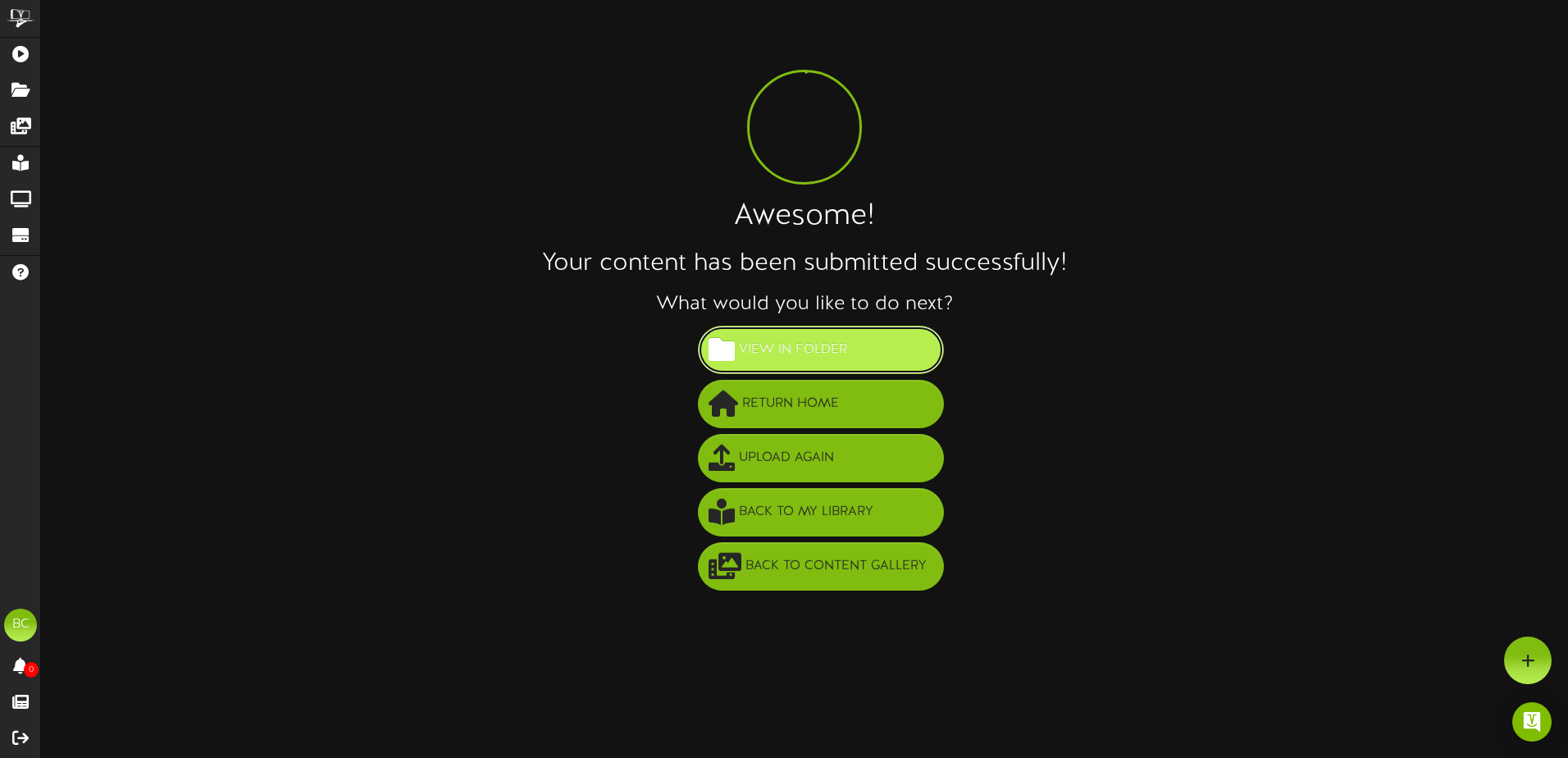
click at [819, 350] on span "View in Folder" at bounding box center [793, 349] width 116 height 27
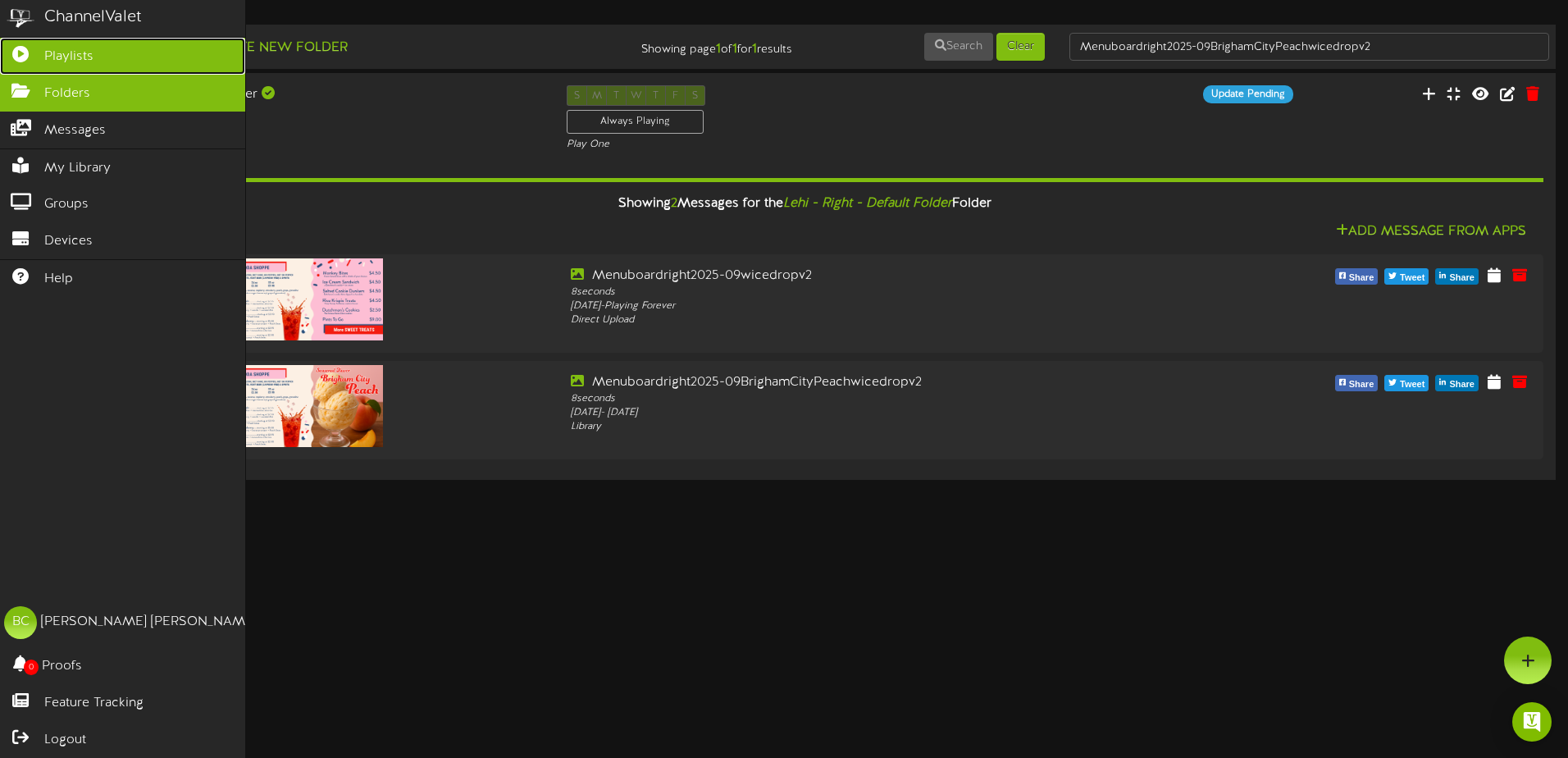
click at [71, 58] on span "Playlists" at bounding box center [69, 57] width 49 height 19
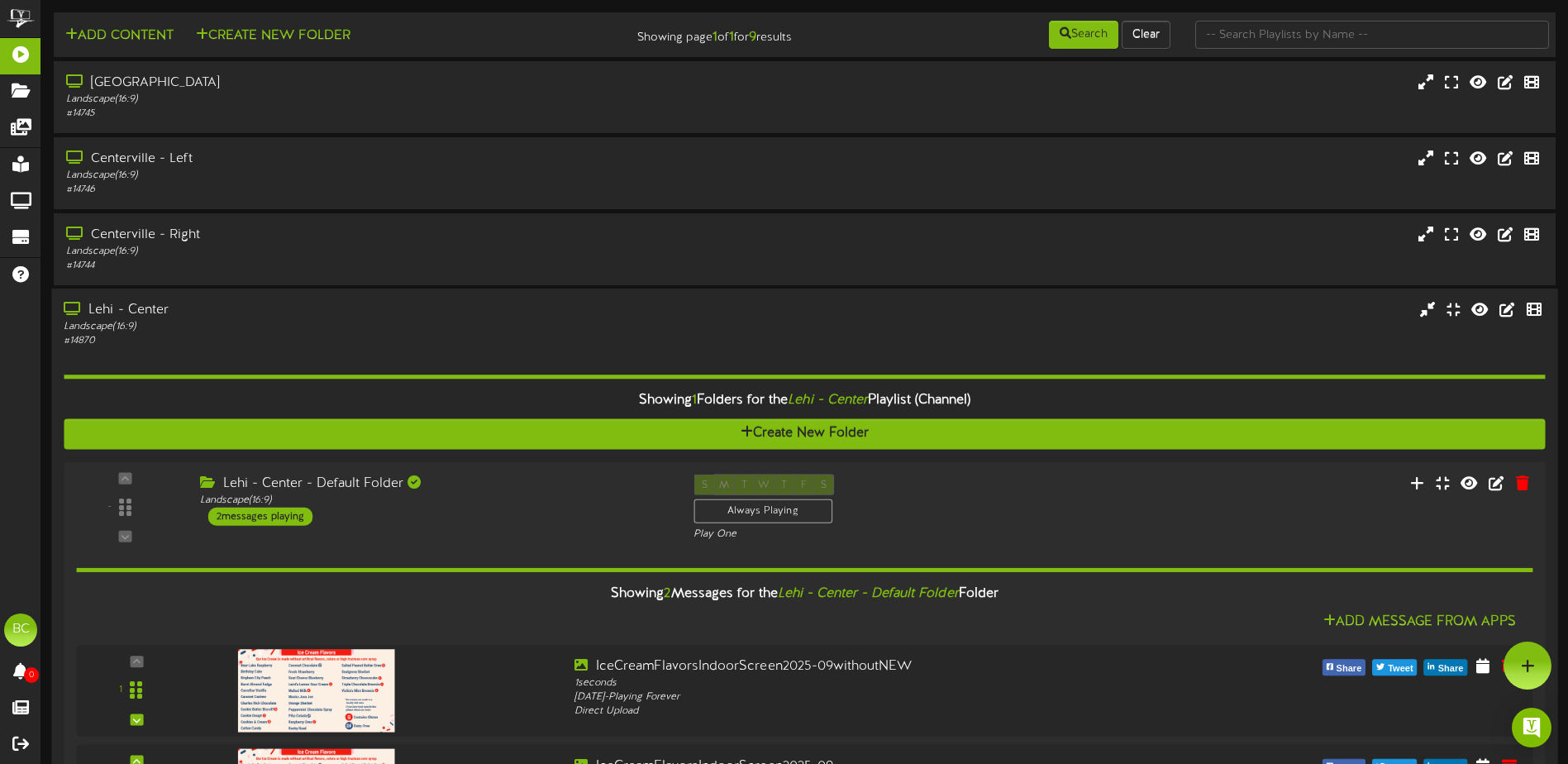
click at [129, 314] on div "Lehi - Center" at bounding box center [365, 310] width 602 height 19
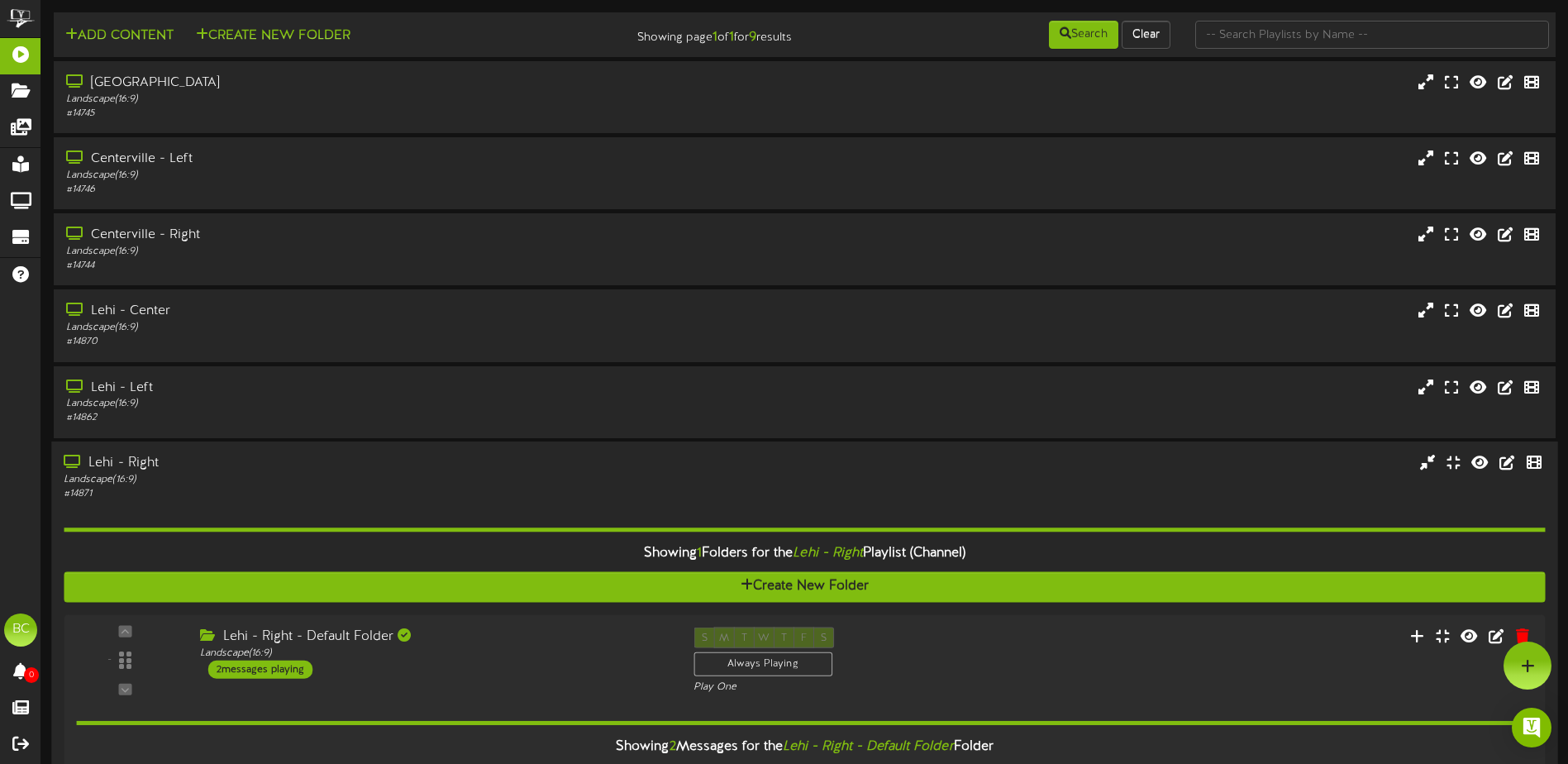
click at [150, 457] on div "Lehi - Right" at bounding box center [365, 463] width 602 height 19
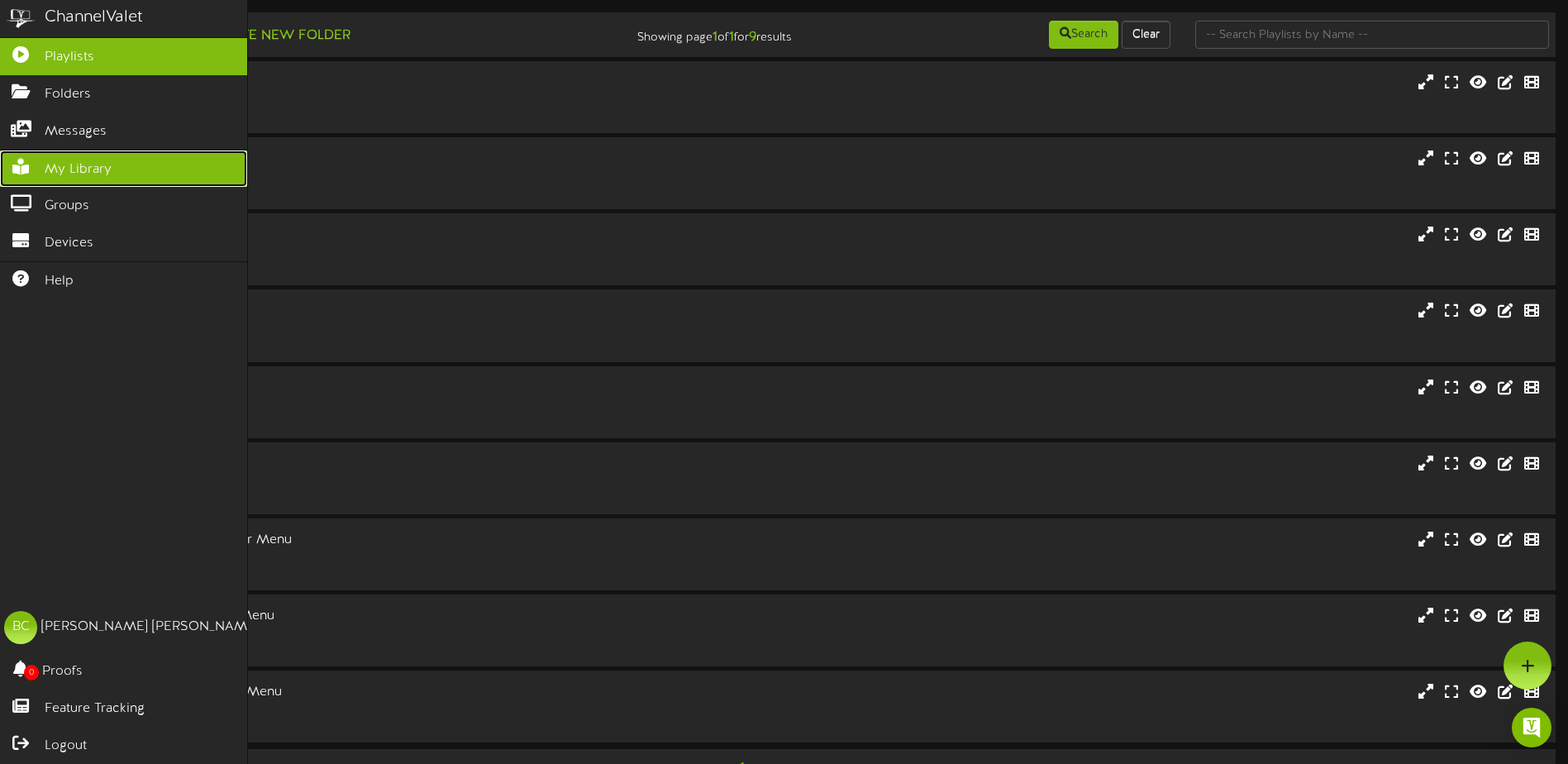
click at [66, 163] on span "My Library" at bounding box center [78, 169] width 67 height 19
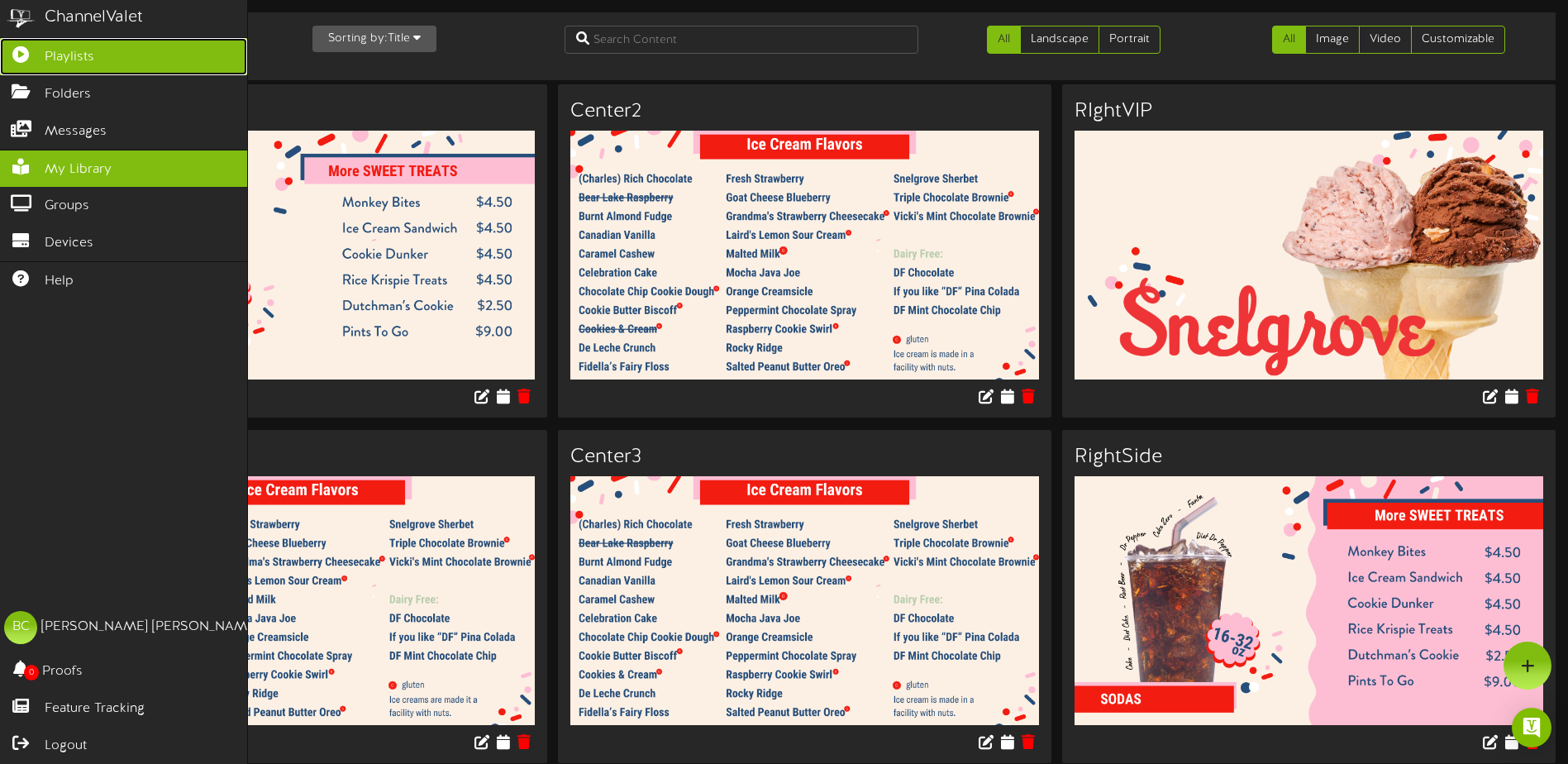
click at [58, 60] on span "Playlists" at bounding box center [70, 57] width 50 height 19
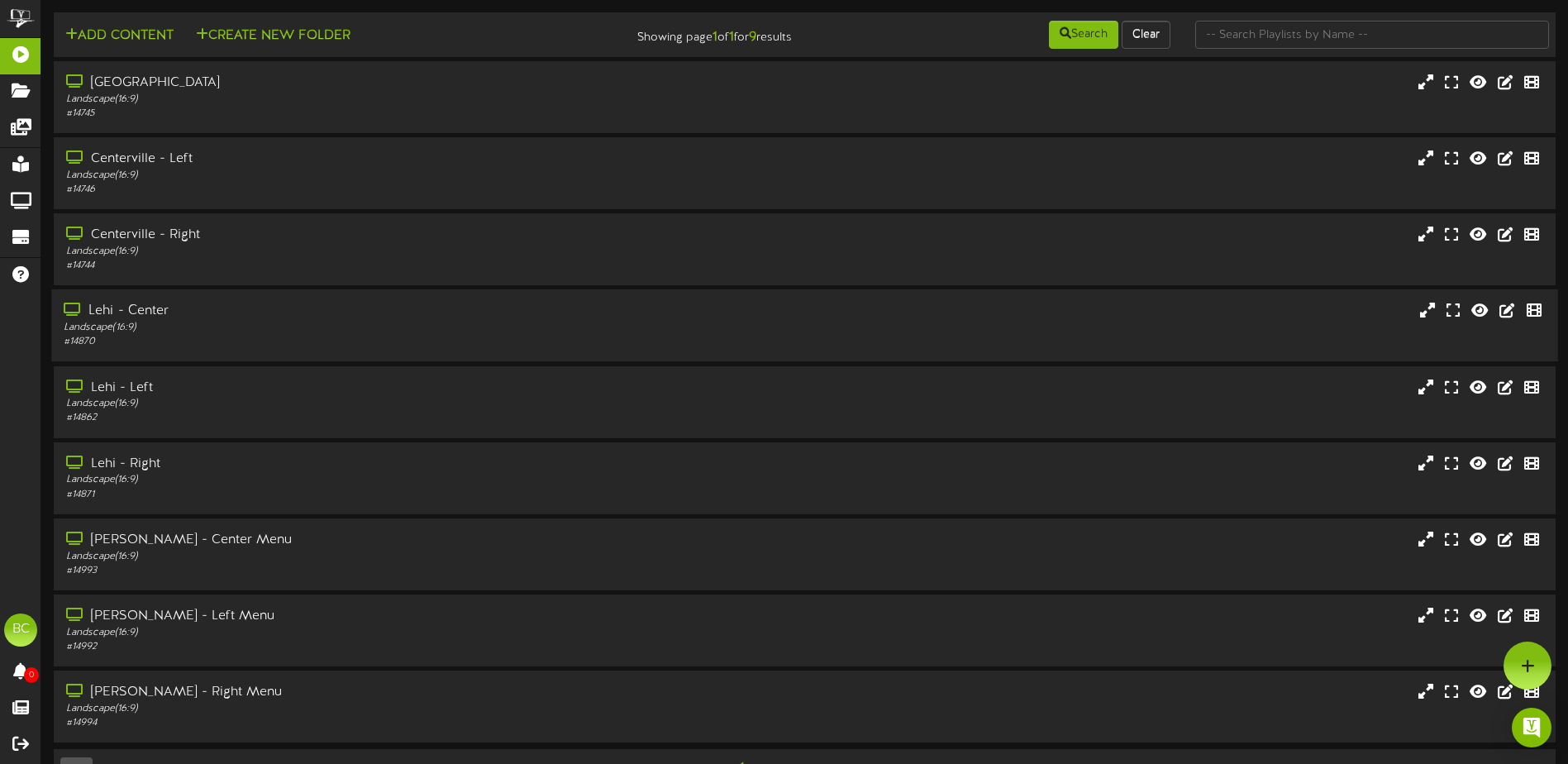
click at [212, 315] on div "Lehi - Center" at bounding box center [365, 311] width 602 height 19
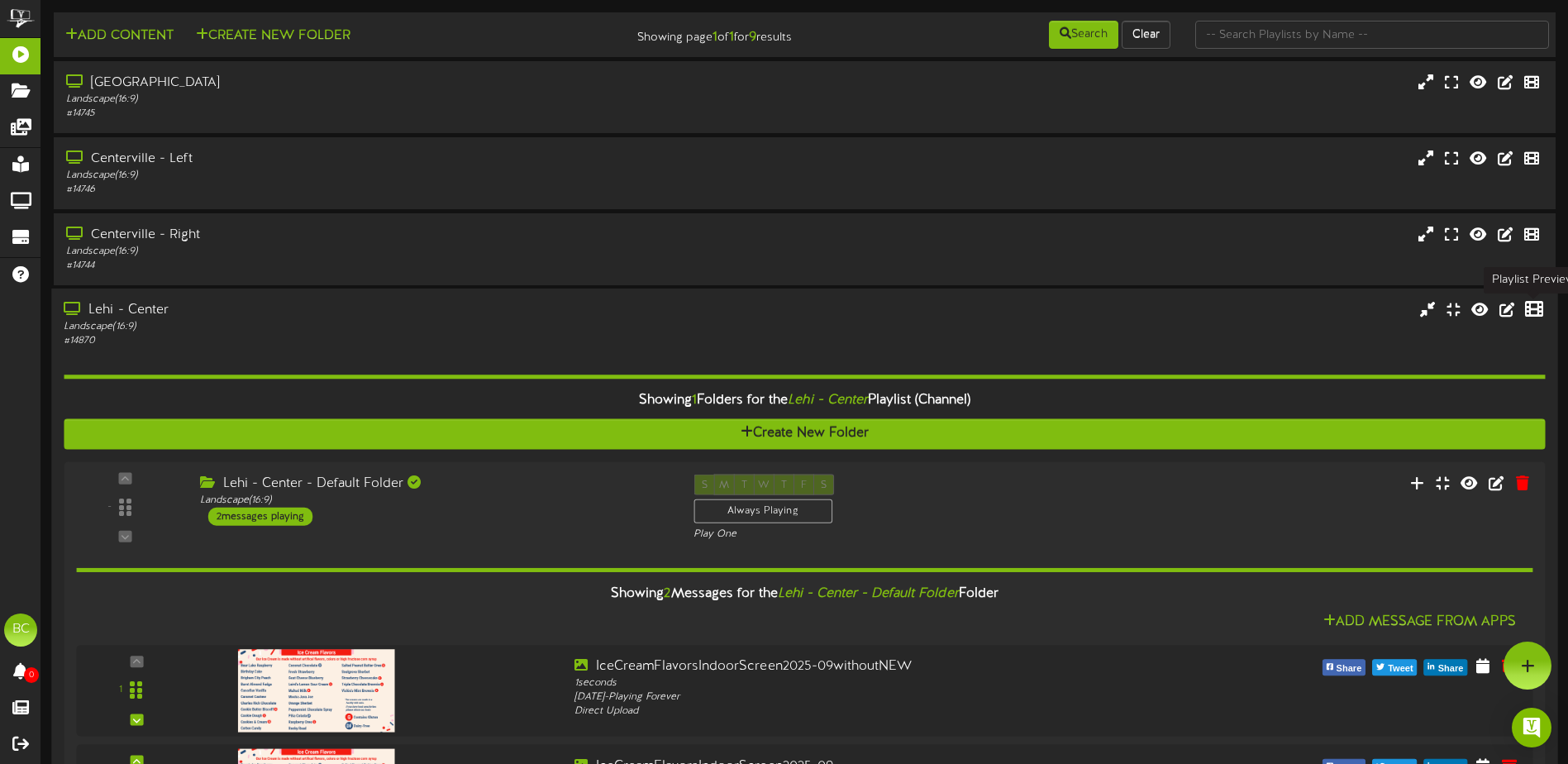
click at [1532, 311] on icon at bounding box center [1534, 309] width 18 height 18
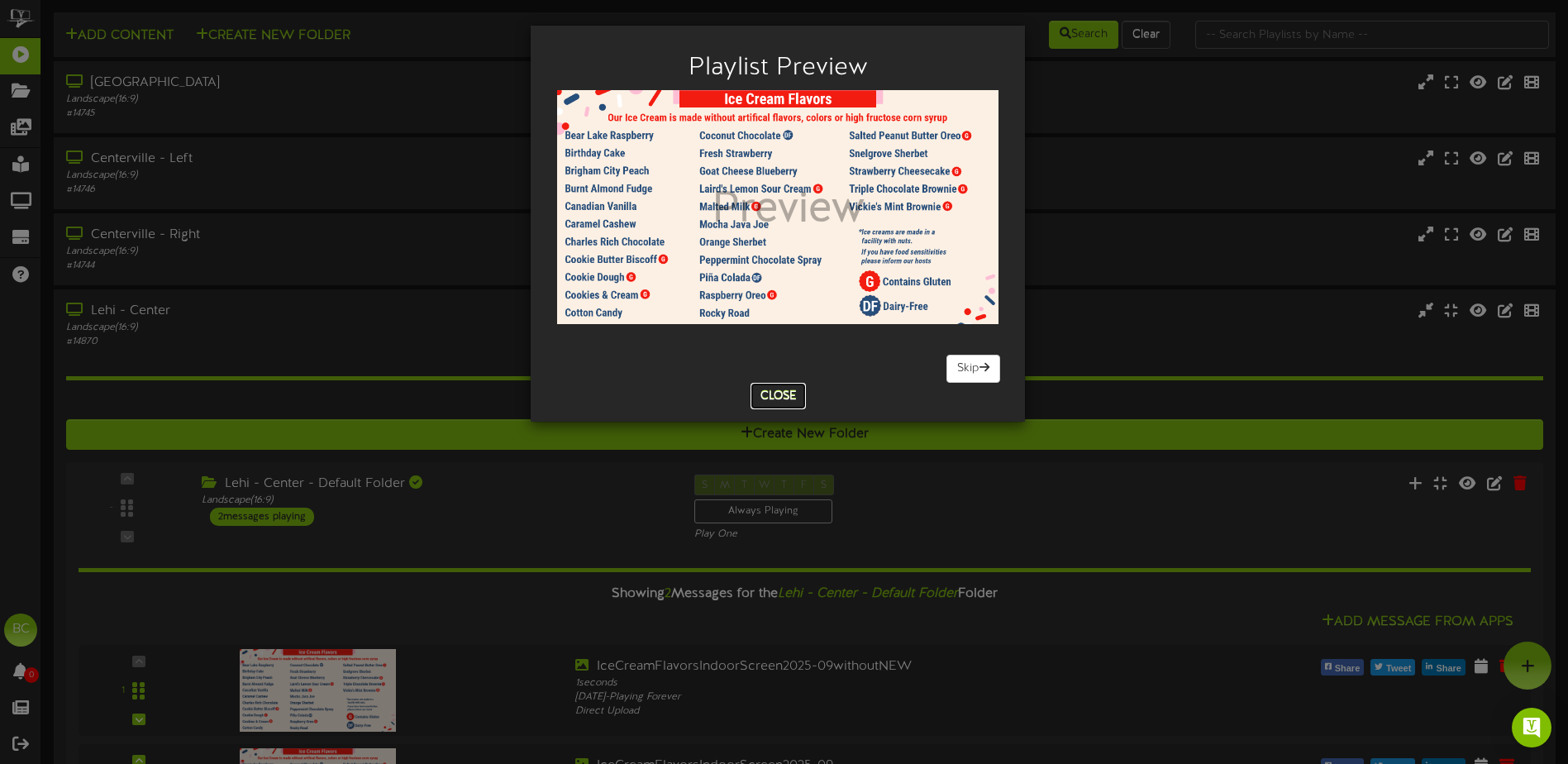
click at [772, 399] on button "Close" at bounding box center [778, 396] width 56 height 27
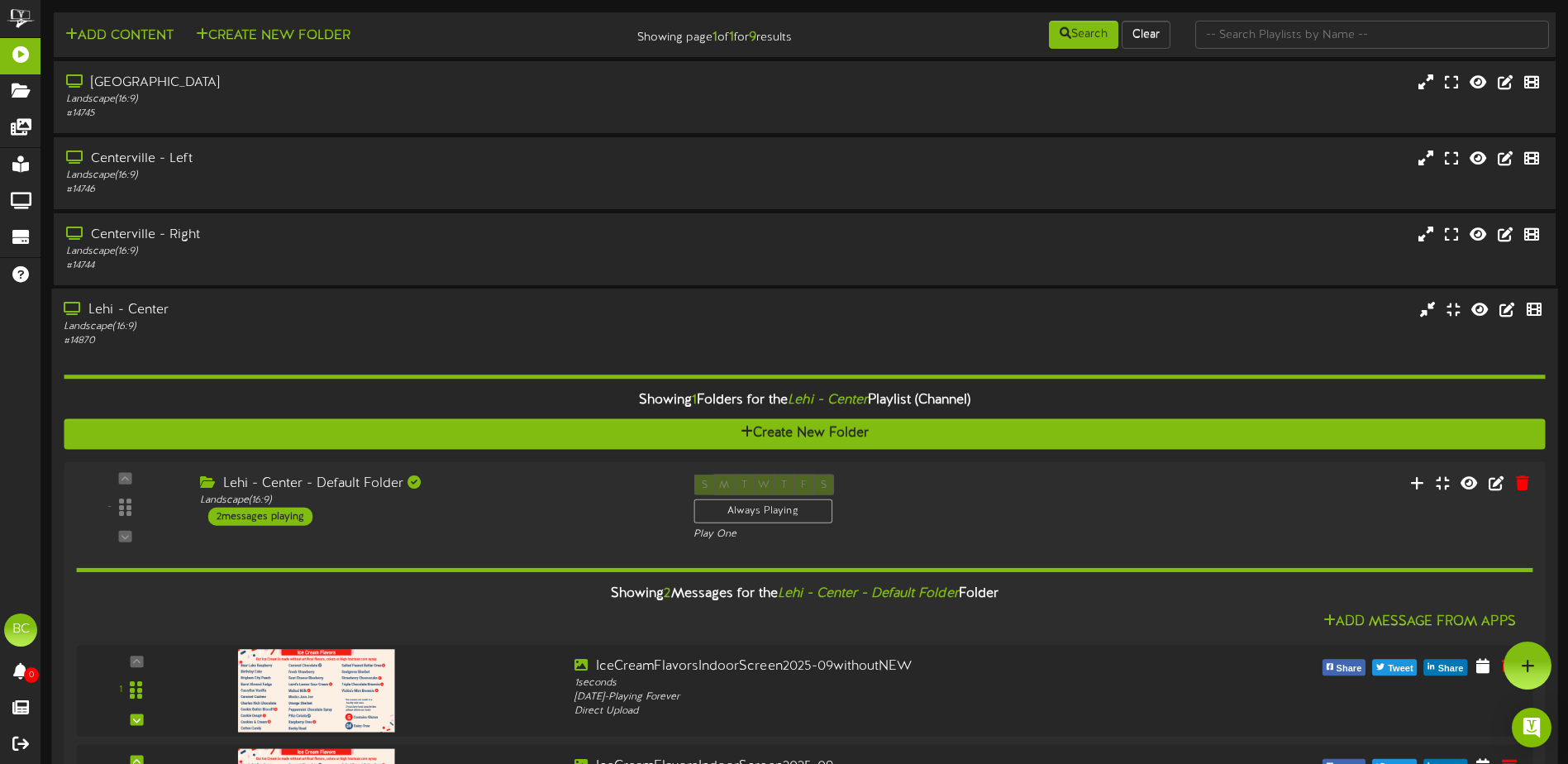
click at [130, 317] on div "Lehi - Center" at bounding box center [365, 310] width 602 height 19
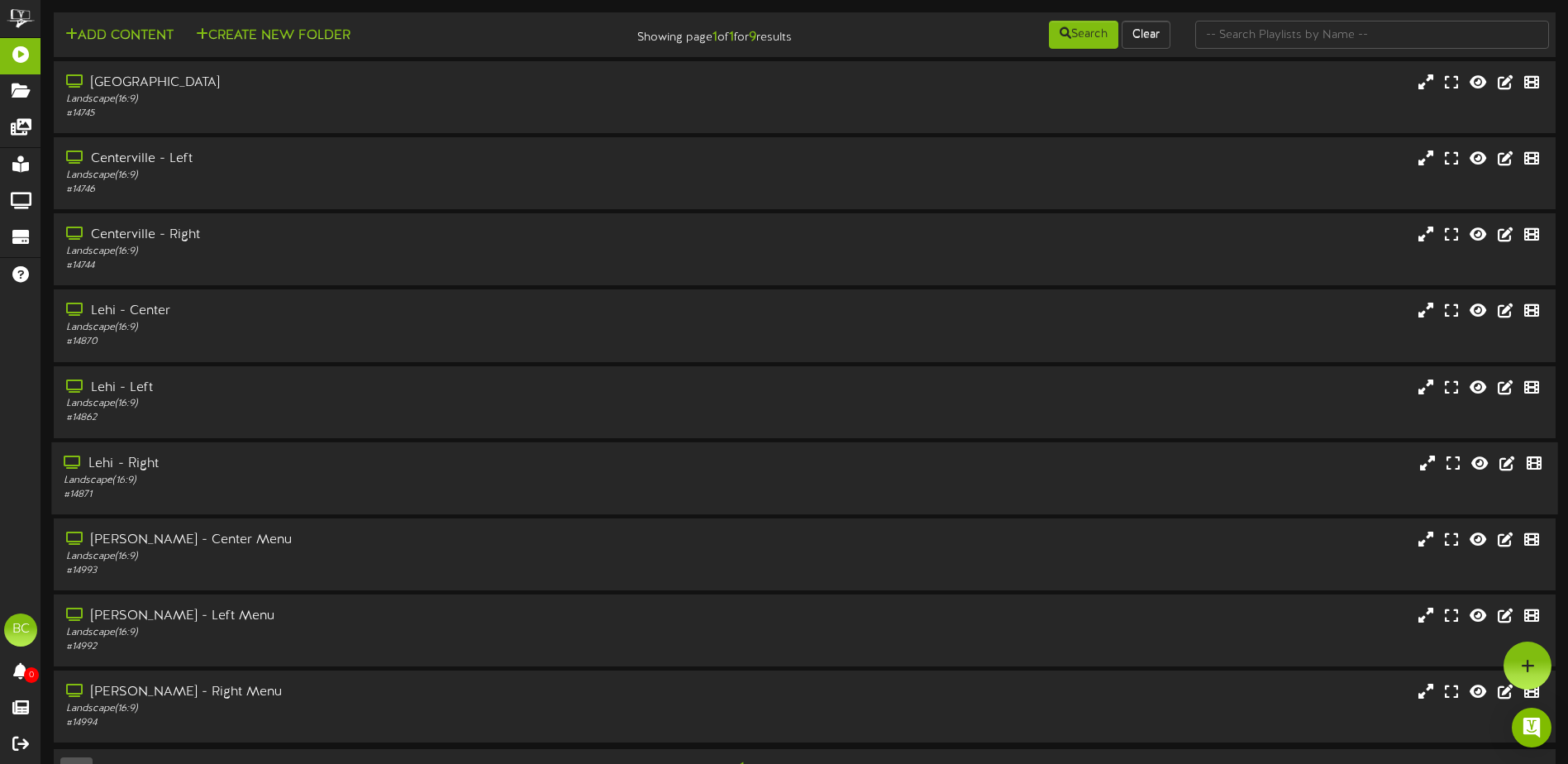
click at [134, 457] on div "Lehi - Right" at bounding box center [365, 464] width 602 height 19
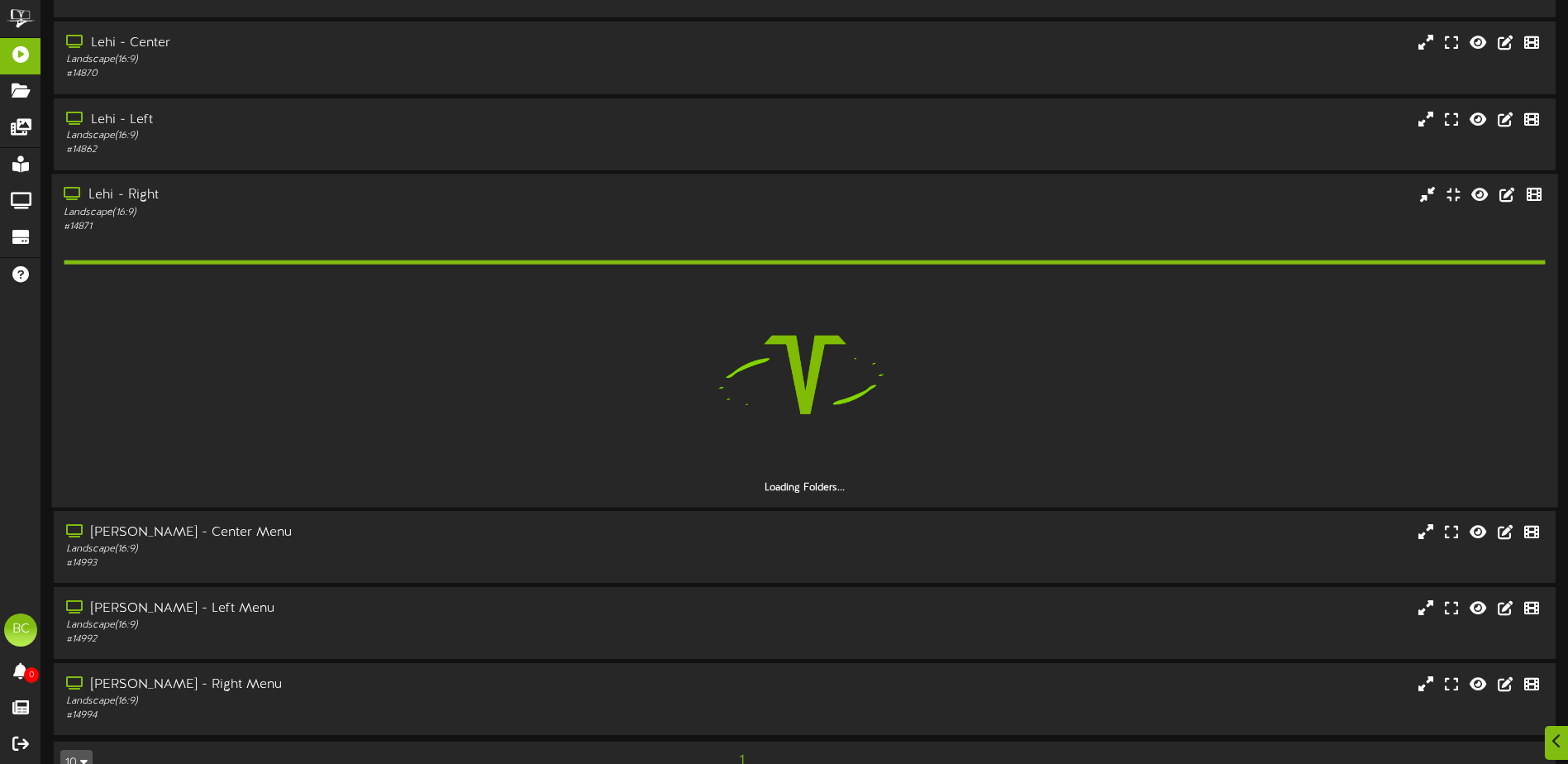
scroll to position [305, 0]
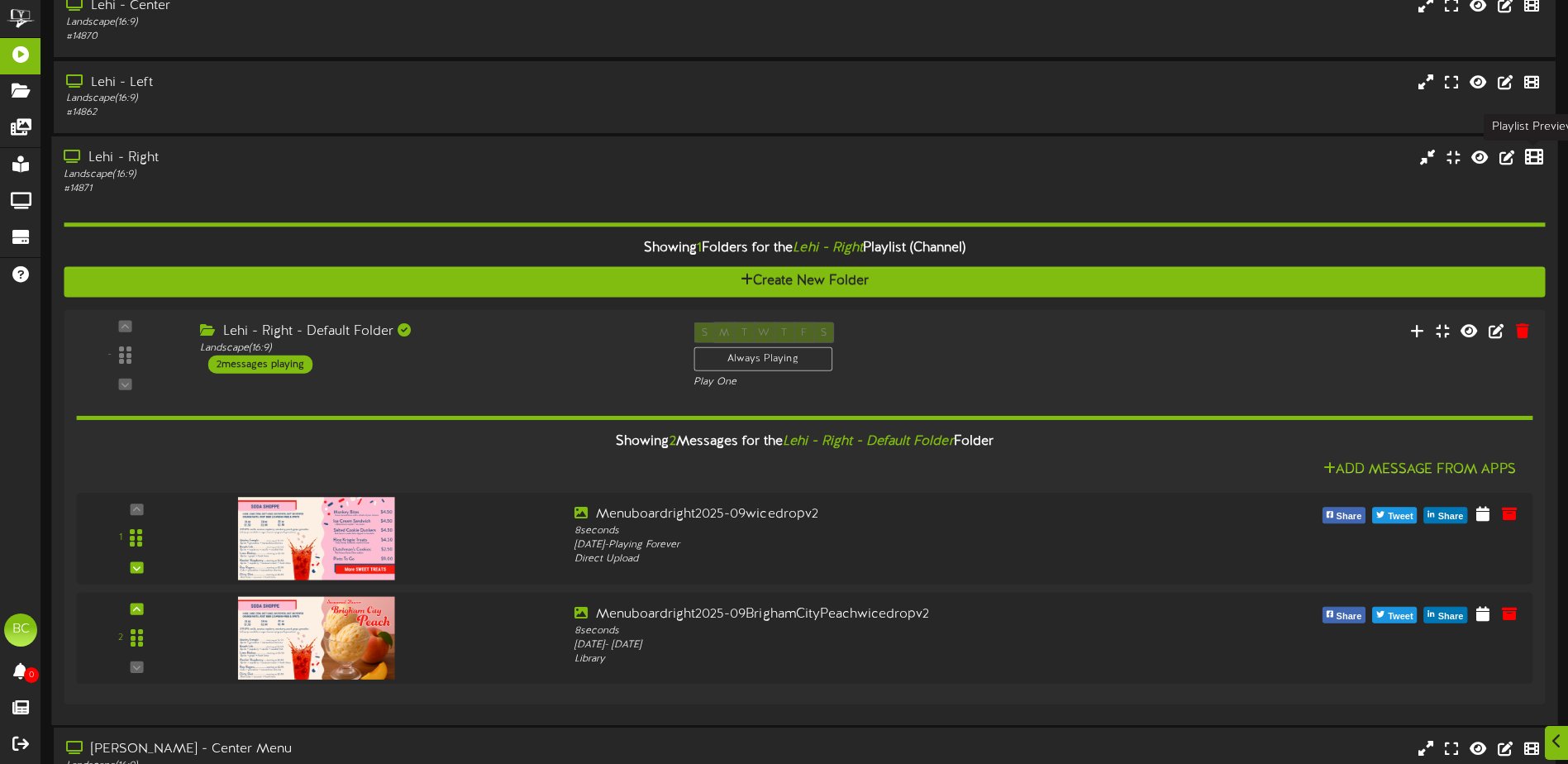
click at [1534, 157] on icon at bounding box center [1534, 156] width 18 height 18
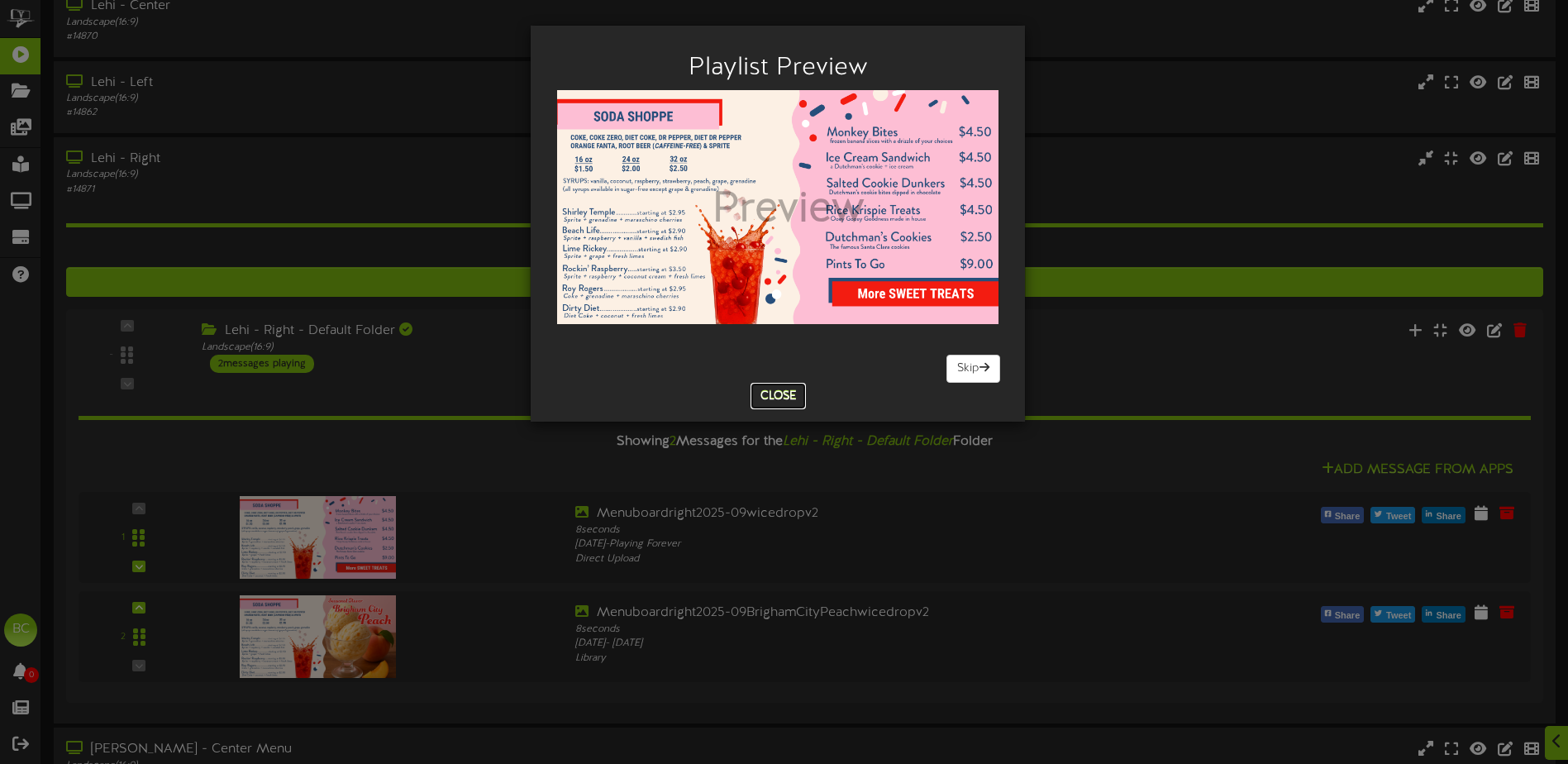
click at [793, 392] on button "Close" at bounding box center [778, 396] width 56 height 27
